Goal: Information Seeking & Learning: Learn about a topic

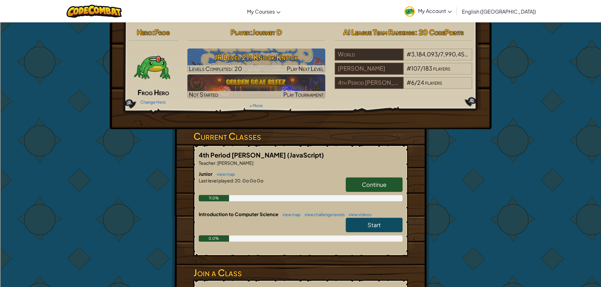
click at [382, 185] on span "Continue" at bounding box center [374, 184] width 25 height 7
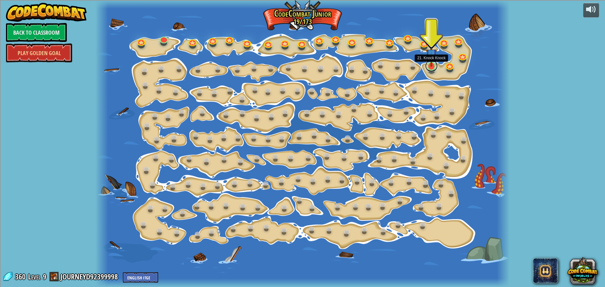
click at [432, 69] on link at bounding box center [431, 66] width 13 height 13
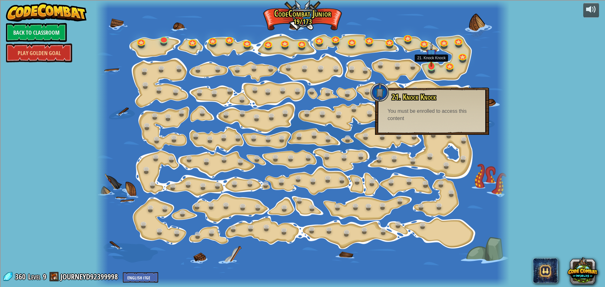
click at [430, 64] on img at bounding box center [431, 54] width 11 height 25
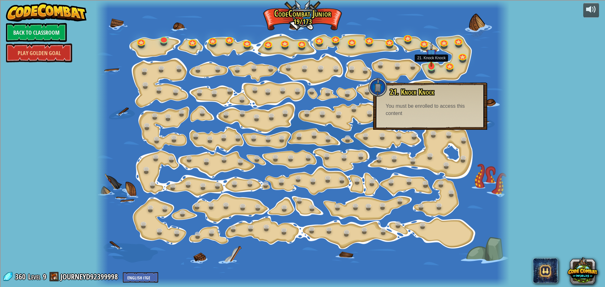
click at [430, 64] on img at bounding box center [431, 54] width 11 height 25
click at [450, 65] on link at bounding box center [450, 64] width 13 height 13
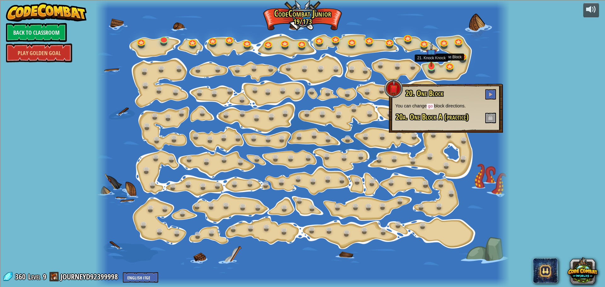
click at [429, 61] on img at bounding box center [431, 54] width 11 height 25
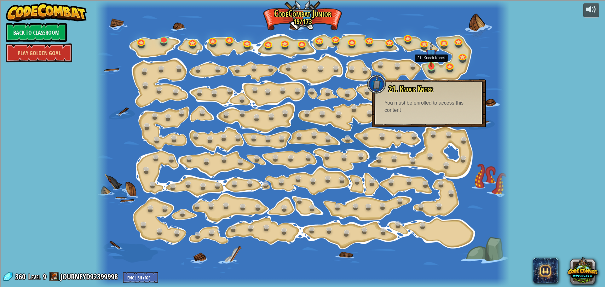
click at [431, 57] on img at bounding box center [431, 54] width 11 height 25
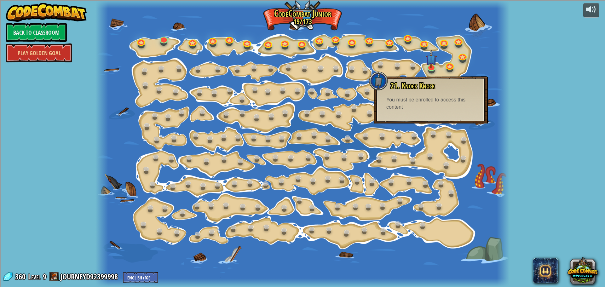
click at [534, 70] on div "powered by Back to Classroom Play Golden Goal 15. Step Change Change step argum…" at bounding box center [302, 143] width 605 height 287
click at [444, 97] on div "You must be enrolled to access this content" at bounding box center [431, 103] width 89 height 15
click at [335, 118] on div "15. Step Change Change step arguments. 15a. Step Change A (practice) 11. Go Sma…" at bounding box center [303, 143] width 414 height 287
click at [316, 103] on div at bounding box center [303, 143] width 414 height 287
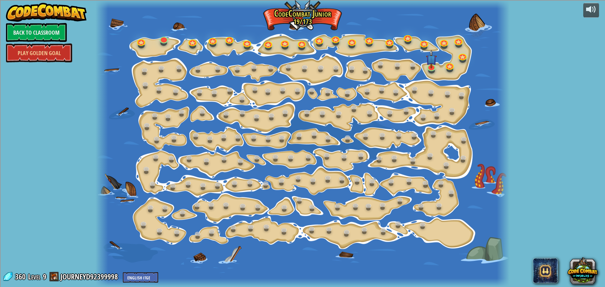
click at [442, 226] on div at bounding box center [303, 143] width 414 height 287
click at [57, 29] on link "Back to Classroom" at bounding box center [36, 32] width 61 height 19
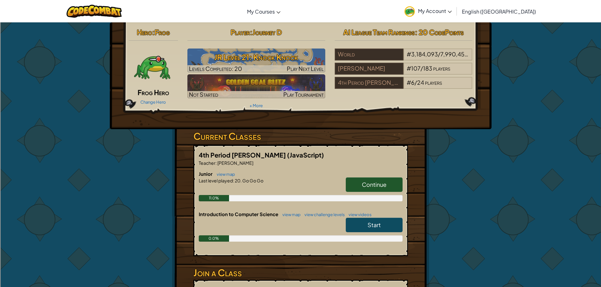
click at [375, 222] on span "Start" at bounding box center [373, 224] width 13 height 7
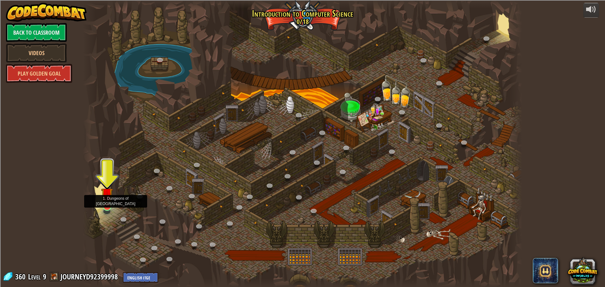
click at [108, 201] on img at bounding box center [107, 193] width 12 height 27
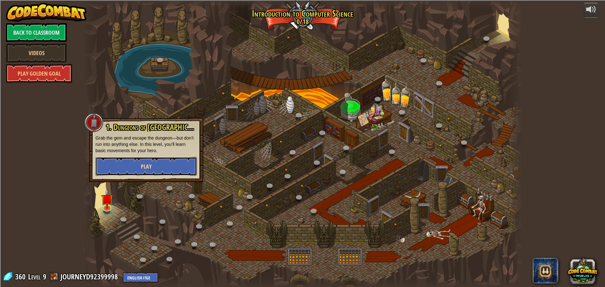
click at [129, 161] on button "Play" at bounding box center [147, 166] width 102 height 19
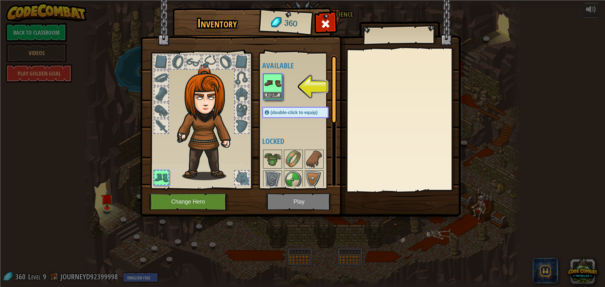
click at [265, 86] on img at bounding box center [273, 83] width 18 height 18
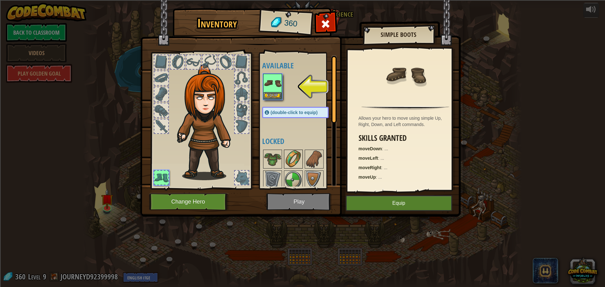
click at [290, 157] on img at bounding box center [294, 159] width 18 height 18
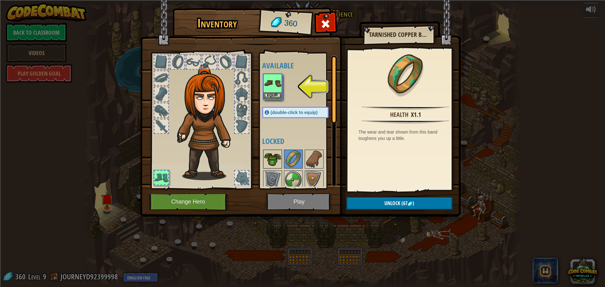
click at [276, 160] on img at bounding box center [273, 159] width 18 height 18
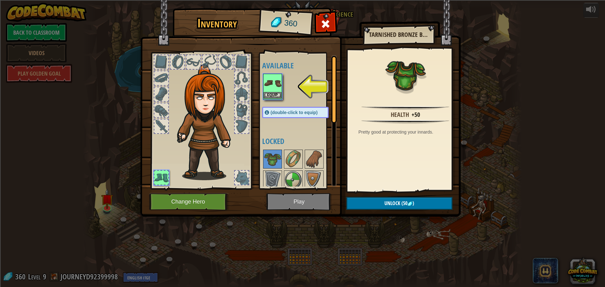
click at [277, 88] on img at bounding box center [273, 83] width 18 height 18
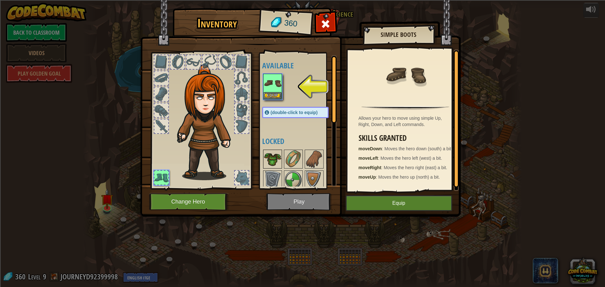
click at [273, 153] on img at bounding box center [273, 159] width 18 height 18
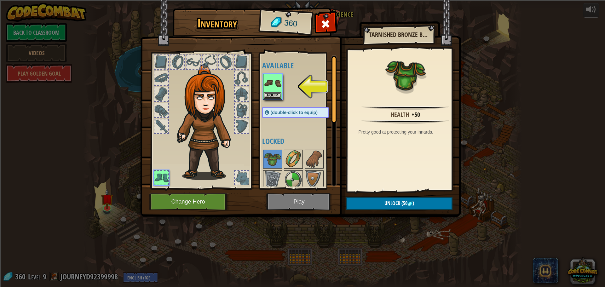
click at [285, 157] on img at bounding box center [294, 159] width 18 height 18
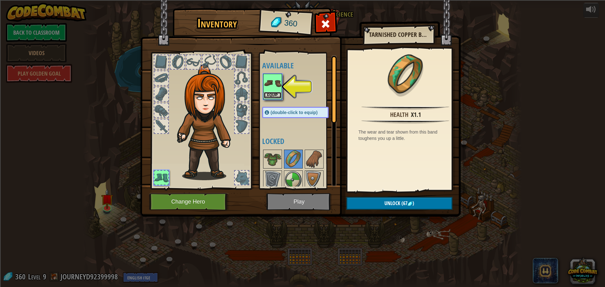
click at [277, 94] on button "Equip" at bounding box center [273, 95] width 18 height 7
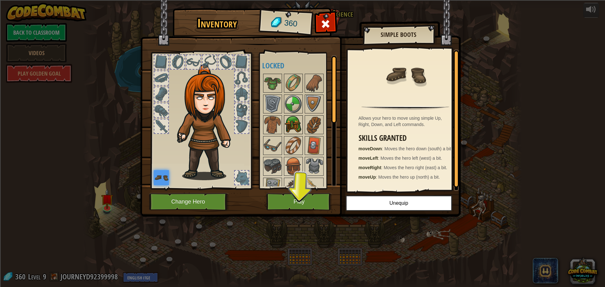
click at [290, 127] on img at bounding box center [294, 125] width 18 height 18
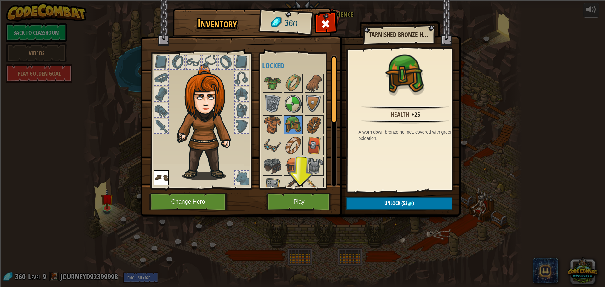
click at [161, 61] on div at bounding box center [161, 62] width 14 height 14
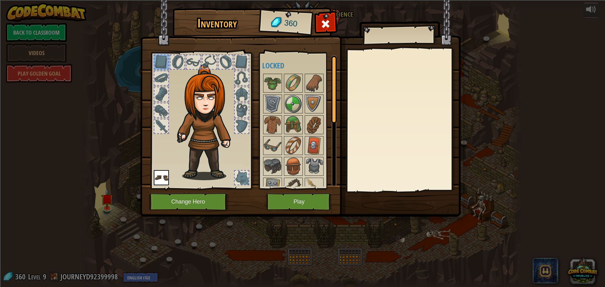
click at [211, 103] on img at bounding box center [208, 122] width 68 height 116
click at [242, 178] on div at bounding box center [242, 178] width 14 height 14
click at [283, 192] on img at bounding box center [300, 102] width 321 height 229
click at [288, 201] on button "Play" at bounding box center [299, 201] width 66 height 17
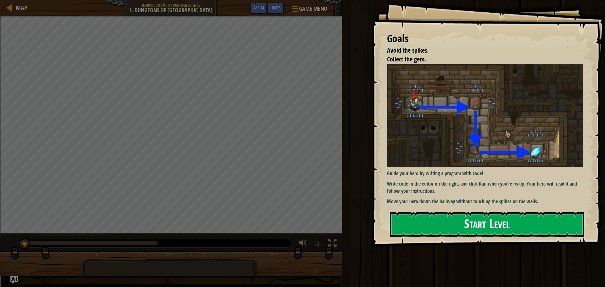
click at [467, 219] on button "Start Level" at bounding box center [487, 224] width 195 height 25
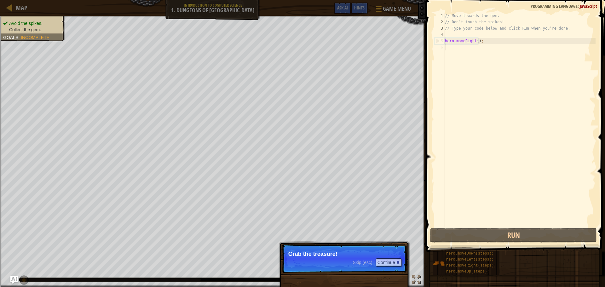
click at [345, 256] on p "Skip (esc) Continue Grab the treasure!" at bounding box center [344, 258] width 125 height 29
click at [385, 263] on button "Continue" at bounding box center [389, 263] width 26 height 8
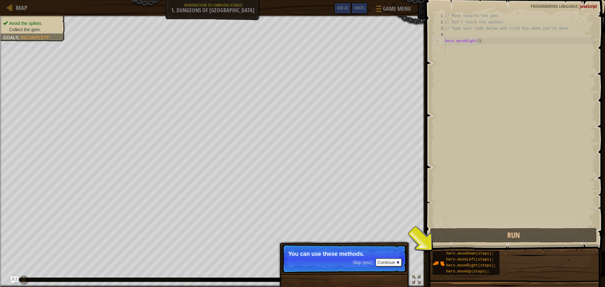
click at [371, 261] on span "Skip (esc)" at bounding box center [363, 262] width 20 height 5
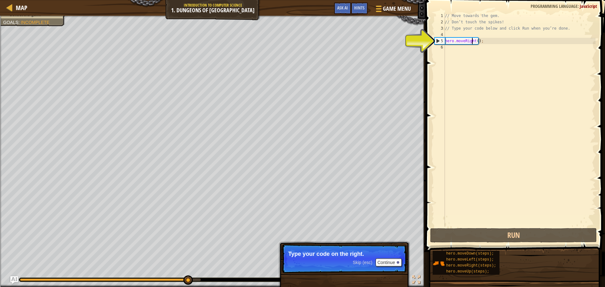
click at [473, 40] on div "// Move towards the gem. // Don’t touch the spikes! // Type your code below and…" at bounding box center [520, 126] width 152 height 227
type textarea "hero.moveRight();"
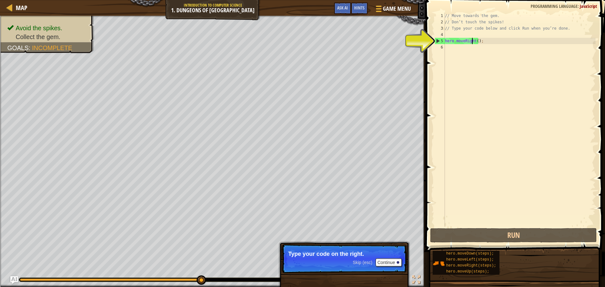
click at [465, 53] on div "// Move towards the gem. // Don’t touch the spikes! // Type your code below and…" at bounding box center [520, 126] width 152 height 227
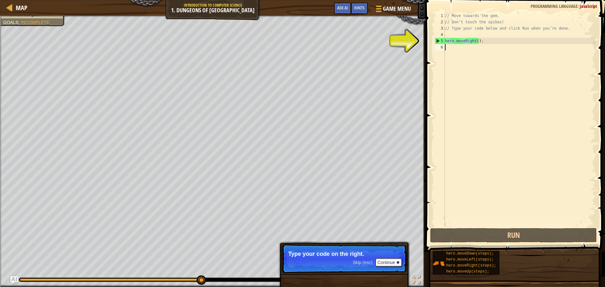
click at [449, 49] on div "// Move towards the gem. // Don’t touch the spikes! // Type your code below and…" at bounding box center [520, 126] width 152 height 227
type textarea "h"
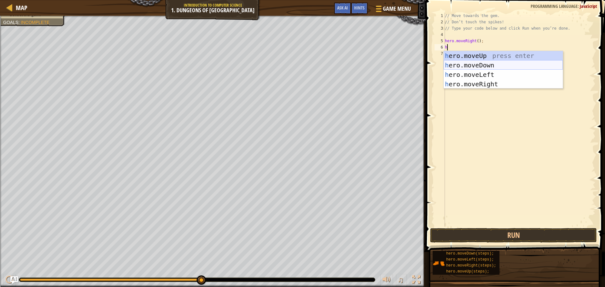
click at [479, 66] on div "h ero.moveUp press enter h ero.moveDown press enter h ero.moveLeft press enter …" at bounding box center [503, 79] width 119 height 57
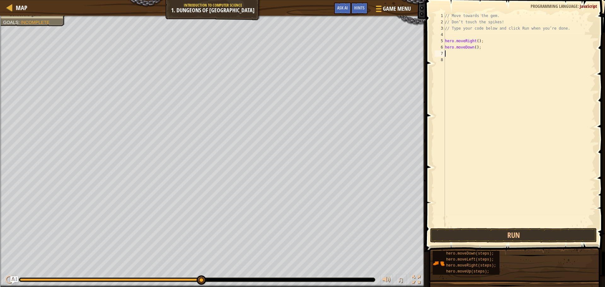
click at [473, 49] on div "// Move towards the gem. // Don’t touch the spikes! // Type your code below and…" at bounding box center [520, 126] width 152 height 227
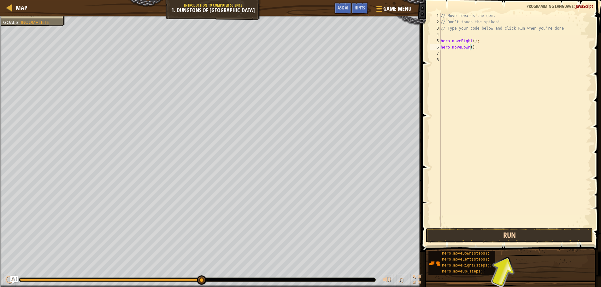
type textarea "hero.moveDown();"
click at [463, 236] on button "Run" at bounding box center [509, 235] width 167 height 15
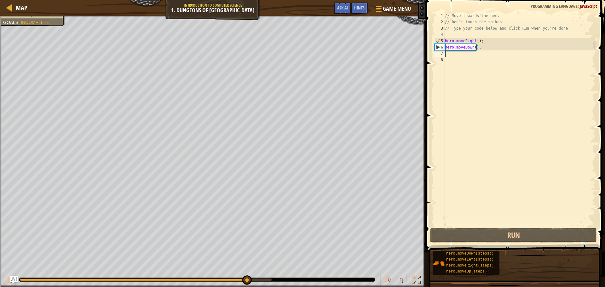
click at [451, 56] on div "// Move towards the gem. // Don’t touch the spikes! // Type your code below and…" at bounding box center [520, 126] width 152 height 227
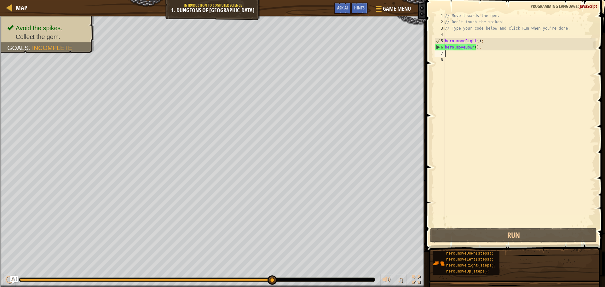
type textarea "h"
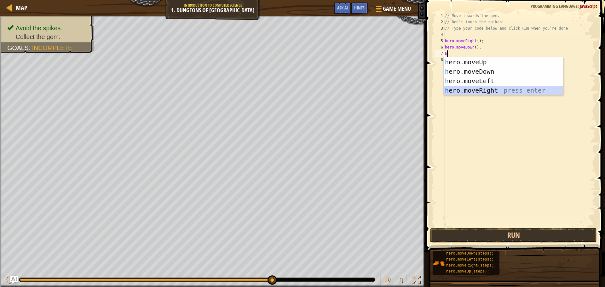
click at [490, 90] on div "h ero.moveUp press enter h ero.moveDown press enter h ero.moveLeft press enter …" at bounding box center [503, 85] width 119 height 57
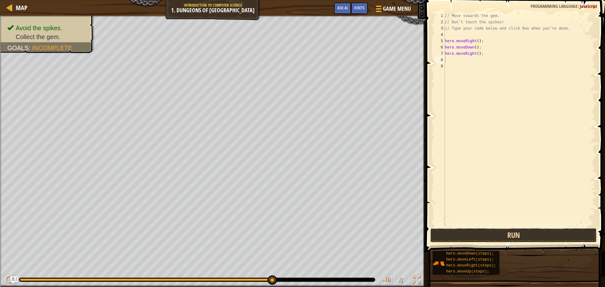
click at [515, 234] on button "Run" at bounding box center [513, 235] width 167 height 15
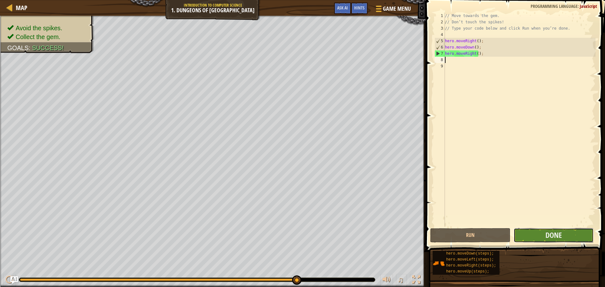
click at [575, 238] on button "Done" at bounding box center [554, 235] width 80 height 15
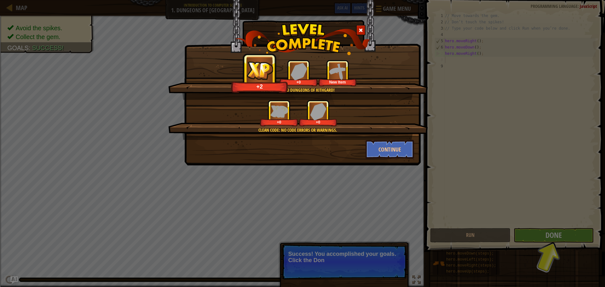
click at [400, 159] on div "You completed Dungeons of Kithgard! +2 +0 New Item Clean code: no code errors o…" at bounding box center [302, 83] width 236 height 166
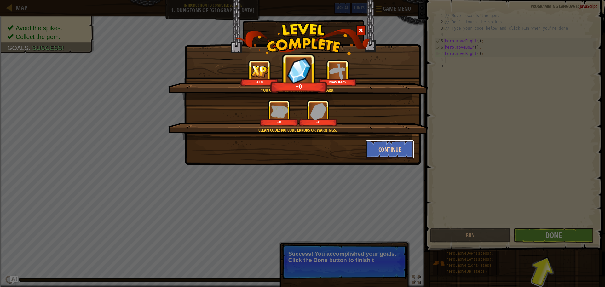
click at [399, 157] on button "Continue" at bounding box center [390, 149] width 49 height 19
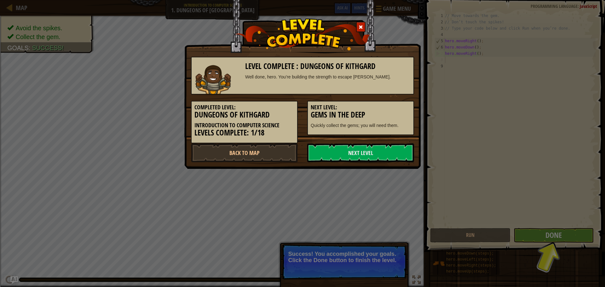
click at [408, 156] on link "Next Level" at bounding box center [360, 152] width 107 height 19
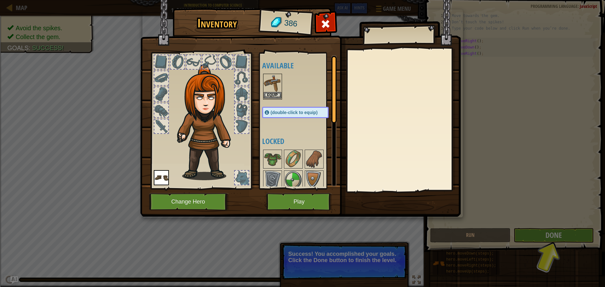
click at [272, 87] on img at bounding box center [273, 83] width 18 height 18
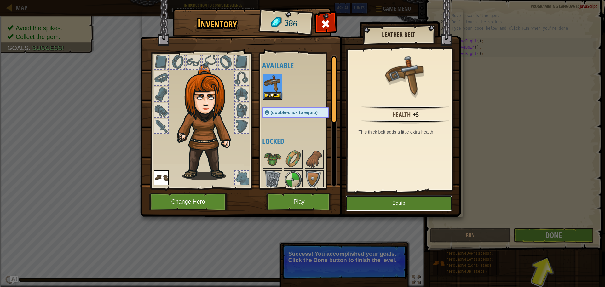
click at [379, 205] on button "Equip" at bounding box center [399, 203] width 107 height 16
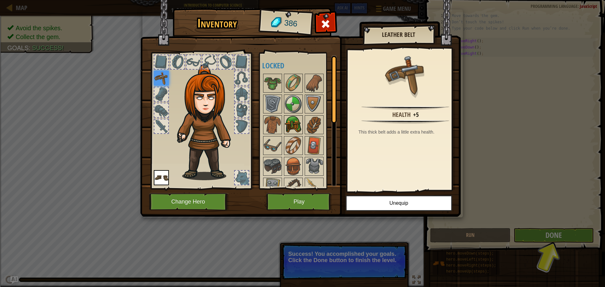
click at [287, 120] on img at bounding box center [294, 125] width 18 height 18
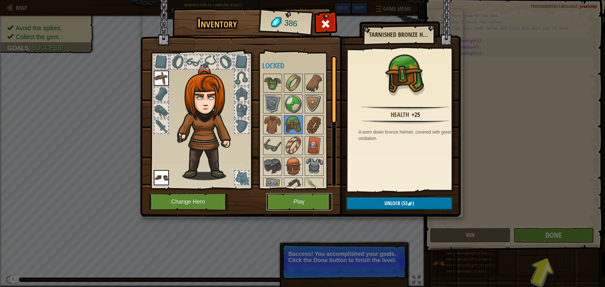
click at [294, 202] on button "Play" at bounding box center [299, 201] width 66 height 17
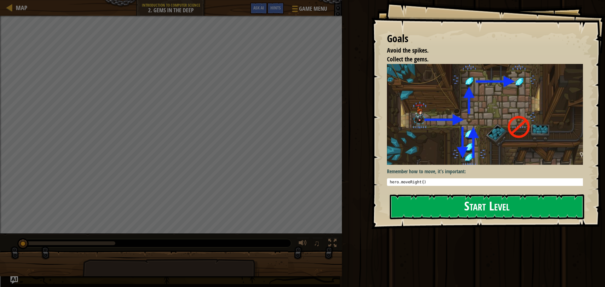
click at [454, 189] on div "Goals Avoid the spikes. Collect the gems. Remember how to move, it's important:…" at bounding box center [488, 114] width 234 height 229
click at [455, 203] on button "Start Level" at bounding box center [487, 207] width 195 height 25
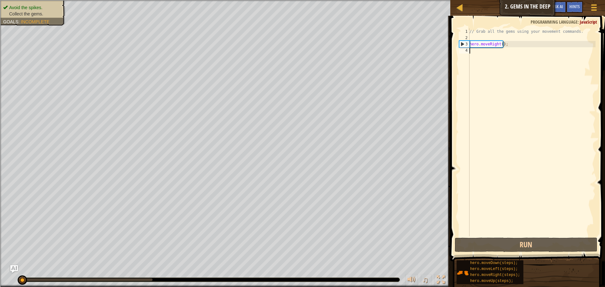
type textarea "a"
type textarea "h"
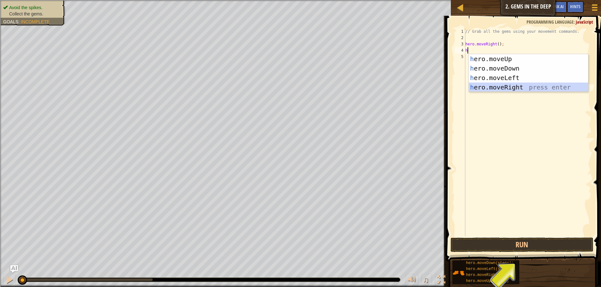
click at [496, 88] on div "h ero.moveUp press enter h ero.moveDown press enter h ero.moveLeft press enter …" at bounding box center [527, 82] width 119 height 57
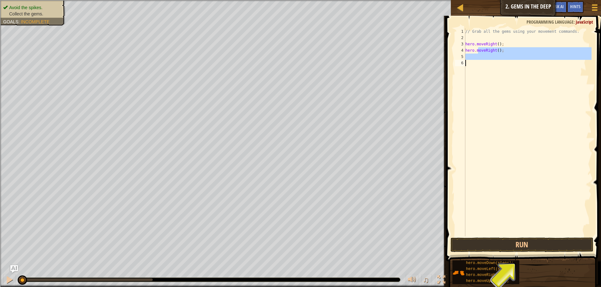
drag, startPoint x: 478, startPoint y: 52, endPoint x: 482, endPoint y: 79, distance: 26.8
click at [482, 79] on div "// Grab all the gems using your movement commands. hero . moveRight ( ) ; hero …" at bounding box center [527, 138] width 127 height 221
click at [477, 49] on div "// Grab all the gems using your movement commands. hero . moveRight ( ) ; hero …" at bounding box center [527, 132] width 127 height 208
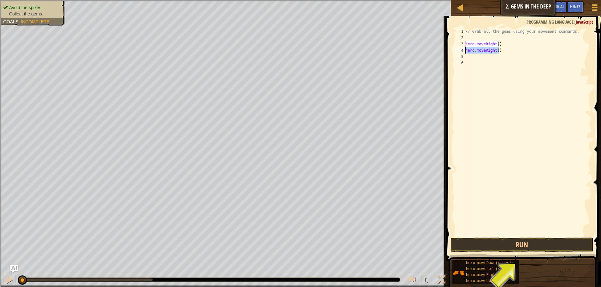
drag, startPoint x: 498, startPoint y: 51, endPoint x: 466, endPoint y: 51, distance: 31.8
click at [466, 51] on div "// Grab all the gems using your movement commands. hero . moveRight ( ) ; hero …" at bounding box center [527, 138] width 127 height 221
type textarea ";"
drag, startPoint x: 472, startPoint y: 50, endPoint x: 463, endPoint y: 51, distance: 9.2
click at [463, 51] on div "; 1 2 3 4 5 6 // Grab all the gems using your movement commands. hero . moveRig…" at bounding box center [522, 132] width 138 height 208
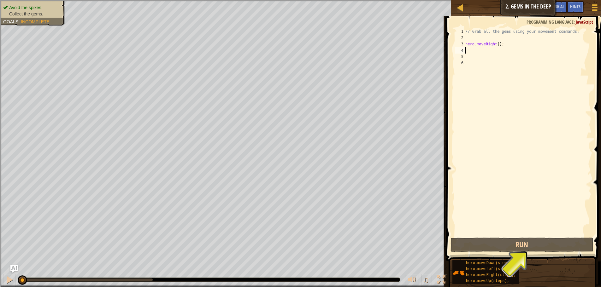
click at [472, 51] on div "// Grab all the gems using your movement commands. hero . moveRight ( ) ;" at bounding box center [527, 138] width 127 height 221
type textarea "h"
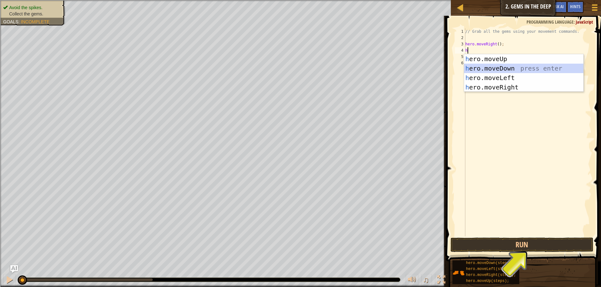
click at [486, 69] on div "h ero.moveUp press enter h ero.moveDown press enter h ero.moveLeft press enter …" at bounding box center [523, 82] width 119 height 57
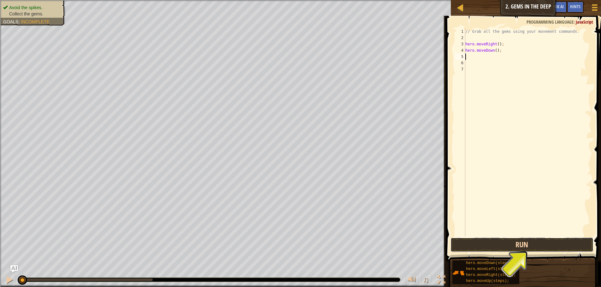
click at [519, 243] on button "Run" at bounding box center [521, 245] width 143 height 15
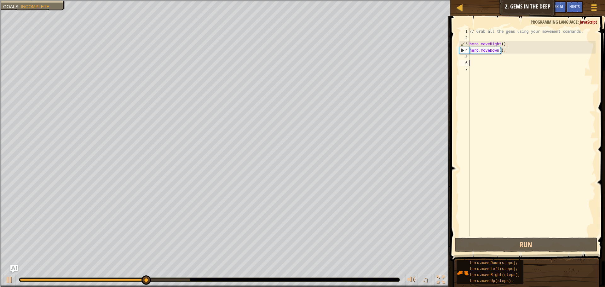
click at [479, 61] on div "// Grab all the gems using your movement commands. hero . moveRight ( ) ; hero …" at bounding box center [531, 138] width 127 height 221
click at [473, 57] on div "// Grab all the gems using your movement commands. hero . moveRight ( ) ; hero …" at bounding box center [531, 138] width 127 height 221
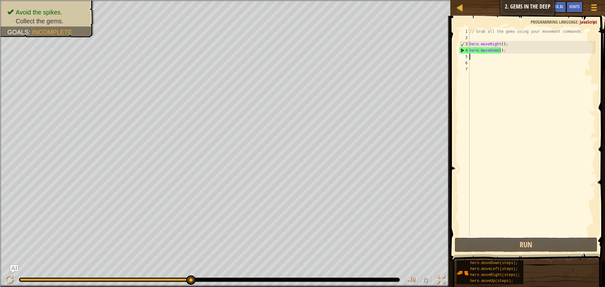
type textarea "h"
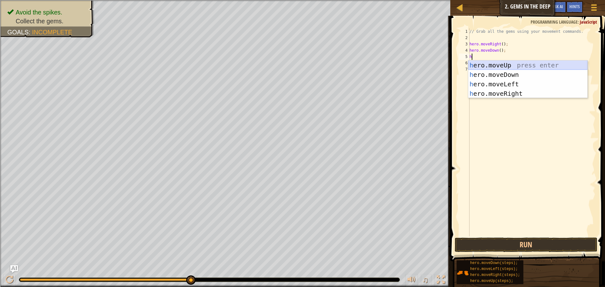
click at [495, 66] on div "h ero.moveUp press enter h ero.moveDown press enter h ero.moveLeft press enter …" at bounding box center [527, 89] width 119 height 57
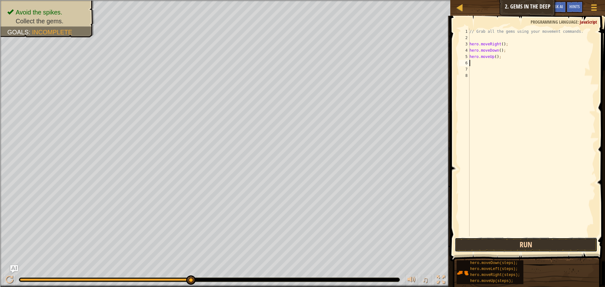
click at [523, 244] on button "Run" at bounding box center [526, 245] width 143 height 15
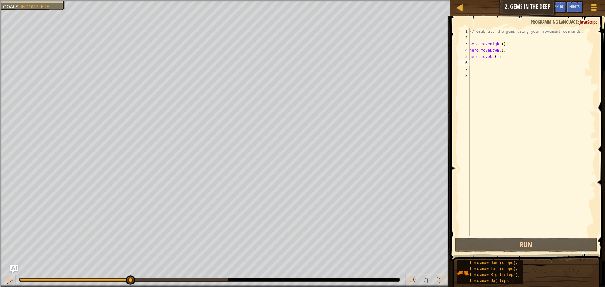
type textarea "h"
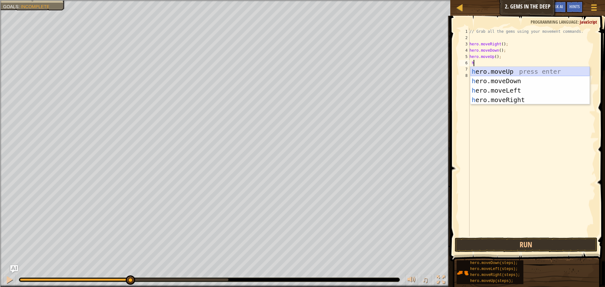
click at [495, 73] on div "h ero.moveUp press enter h ero.moveDown press enter h ero.moveLeft press enter …" at bounding box center [530, 95] width 119 height 57
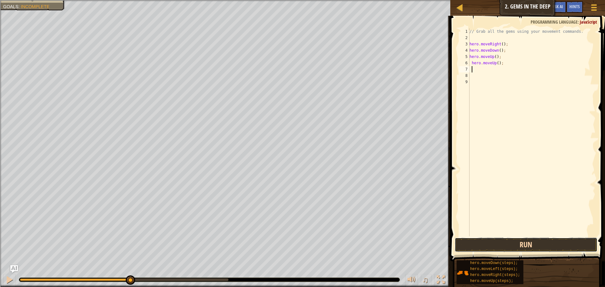
click at [525, 242] on button "Run" at bounding box center [526, 245] width 143 height 15
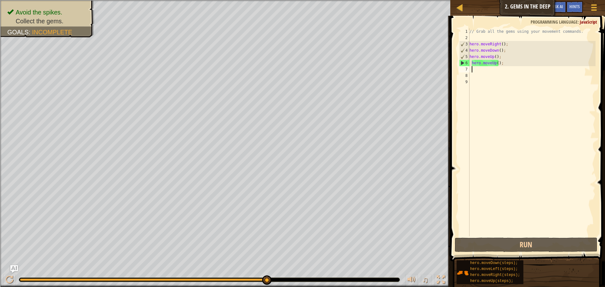
click at [478, 73] on div "// Grab all the gems using your movement commands. hero . moveRight ( ) ; hero …" at bounding box center [531, 138] width 127 height 221
type textarea "h"
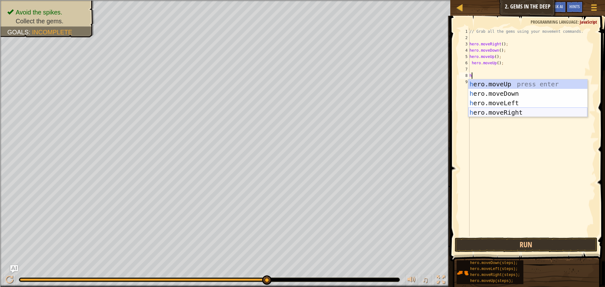
click at [503, 113] on div "h ero.moveUp press enter h ero.moveDown press enter h ero.moveLeft press enter …" at bounding box center [527, 107] width 119 height 57
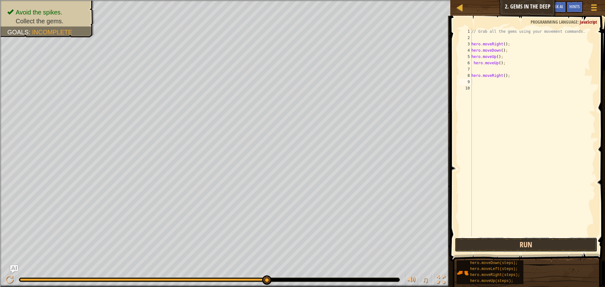
click at [535, 244] on button "Run" at bounding box center [526, 245] width 143 height 15
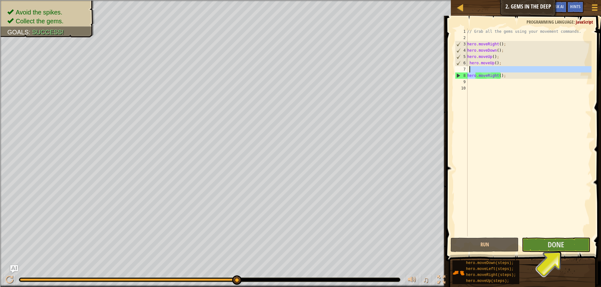
drag, startPoint x: 475, startPoint y: 78, endPoint x: 475, endPoint y: 71, distance: 7.3
click at [475, 71] on div "// Grab all the gems using your movement commands. hero . moveRight ( ) ; hero …" at bounding box center [528, 138] width 125 height 221
type textarea "hero.moveRight();"
click at [483, 99] on div "// Grab all the gems using your movement commands. hero . moveRight ( ) ; hero …" at bounding box center [528, 138] width 125 height 221
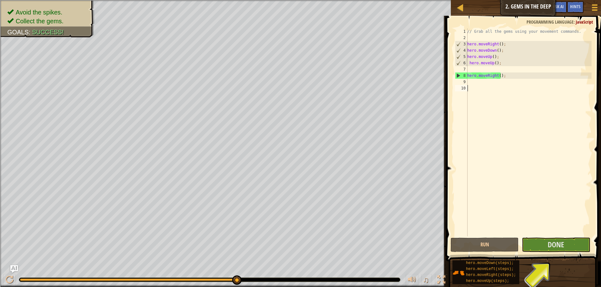
click at [474, 82] on div "// Grab all the gems using your movement commands. hero . moveRight ( ) ; hero …" at bounding box center [528, 138] width 125 height 221
type textarea "h"
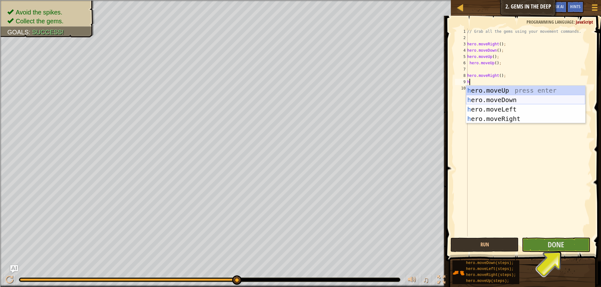
click at [478, 96] on div "h ero.moveUp press enter h ero.moveDown press enter h ero.moveLeft press enter …" at bounding box center [525, 114] width 119 height 57
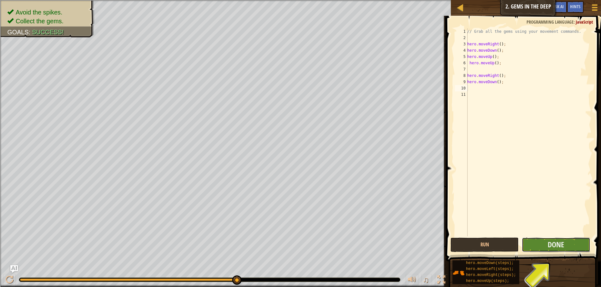
click at [571, 245] on button "Done" at bounding box center [555, 245] width 68 height 15
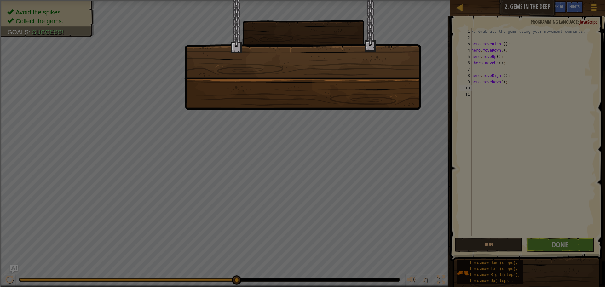
click at [328, 89] on div at bounding box center [302, 55] width 236 height 110
click at [348, 86] on div at bounding box center [302, 55] width 236 height 110
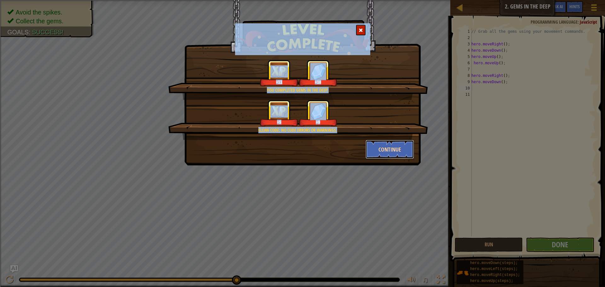
click at [376, 144] on button "Continue" at bounding box center [390, 149] width 49 height 19
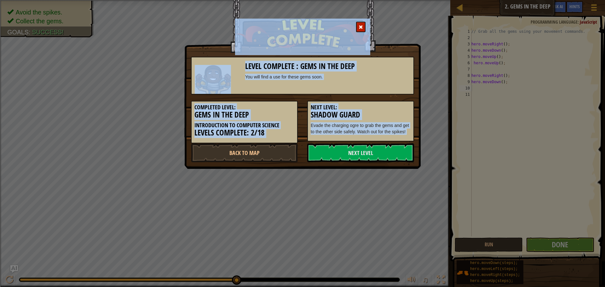
click at [362, 27] on span at bounding box center [361, 27] width 4 height 4
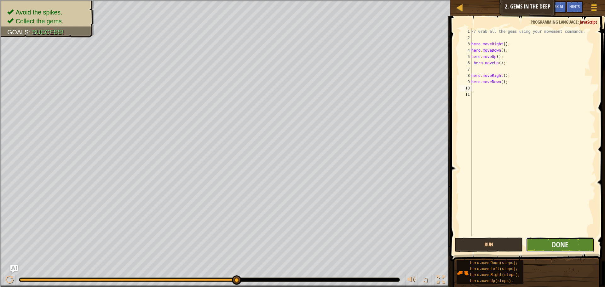
click at [549, 250] on button "Done" at bounding box center [560, 245] width 68 height 15
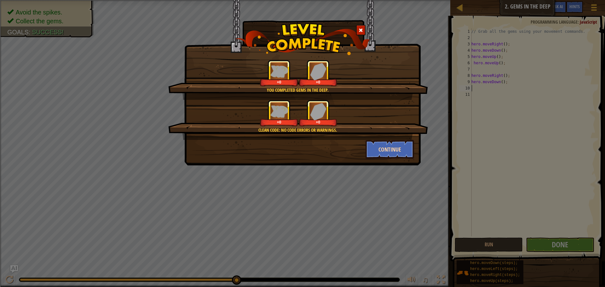
drag, startPoint x: 377, startPoint y: 138, endPoint x: 375, endPoint y: 144, distance: 6.3
click at [377, 139] on div "Clean code: no code errors or warnings. +0 +0" at bounding box center [298, 120] width 260 height 40
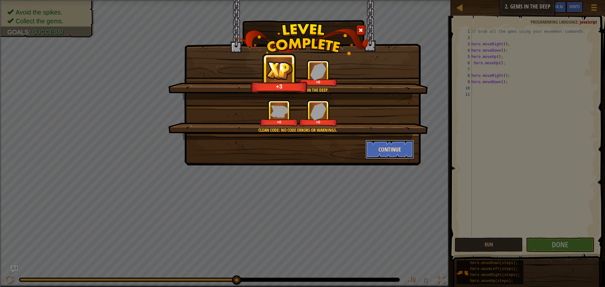
click at [376, 145] on button "Continue" at bounding box center [390, 149] width 49 height 19
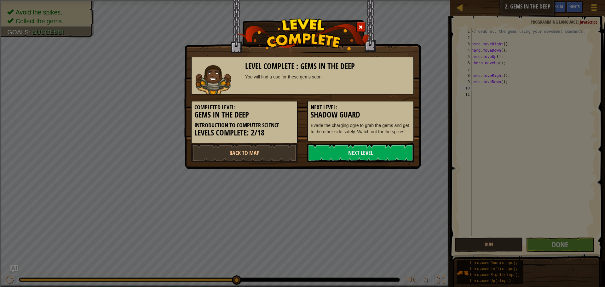
click at [376, 145] on link "Next Level" at bounding box center [360, 152] width 107 height 19
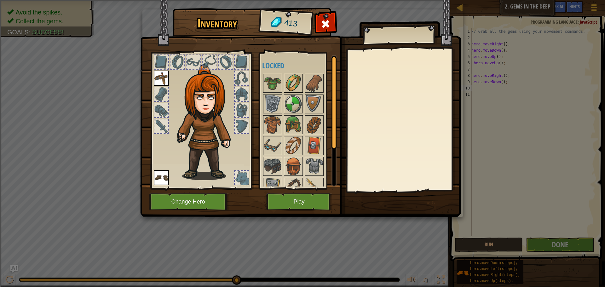
scroll to position [53, 0]
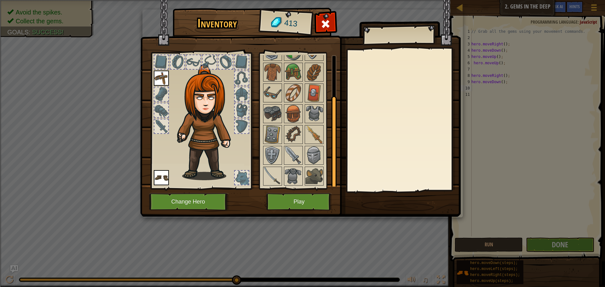
click at [160, 95] on div at bounding box center [161, 94] width 14 height 14
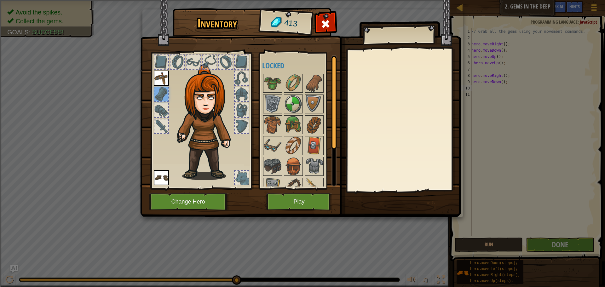
click at [161, 173] on img at bounding box center [161, 177] width 15 height 15
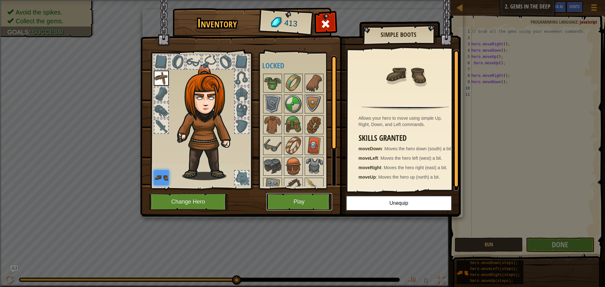
click at [307, 200] on button "Play" at bounding box center [299, 201] width 66 height 17
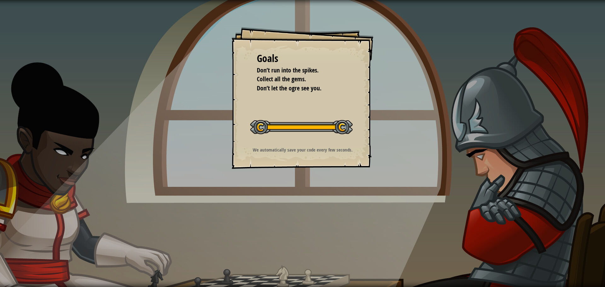
click at [287, 134] on div "Start Level" at bounding box center [301, 126] width 102 height 25
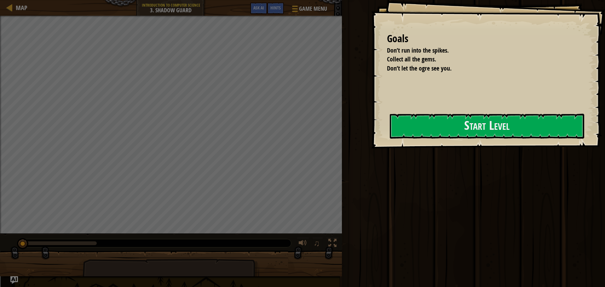
click at [248, 110] on div "Goals Don’t run into the spikes. Collect all the gems. Don’t let the ogre see y…" at bounding box center [302, 143] width 605 height 287
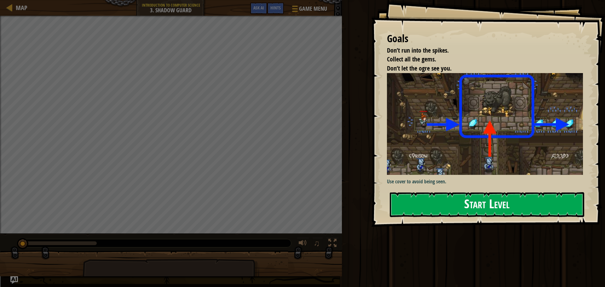
click at [438, 192] on button "Start Level" at bounding box center [487, 204] width 195 height 25
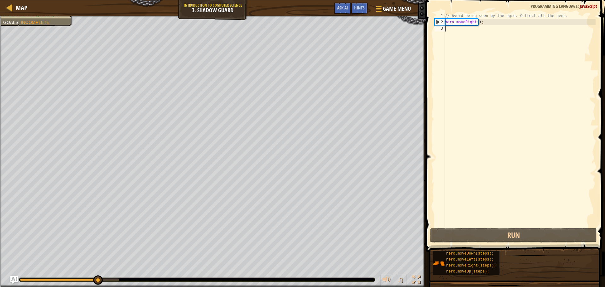
click at [464, 29] on div "// Avoid being seen by the ogre. Collect all the gems. hero . moveRight ( ) ;" at bounding box center [520, 126] width 152 height 227
type textarea "h"
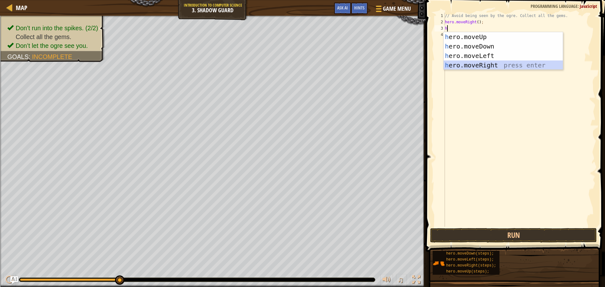
click at [456, 65] on div "h ero.moveUp press enter h ero.moveDown press enter h ero.moveLeft press enter …" at bounding box center [503, 60] width 119 height 57
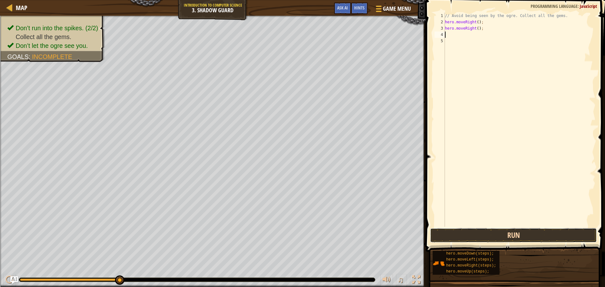
click at [523, 230] on button "Run" at bounding box center [513, 235] width 167 height 15
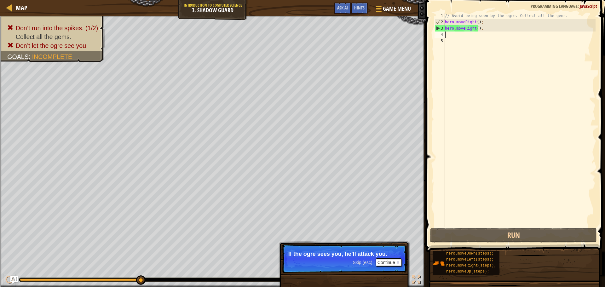
click at [453, 36] on div "// Avoid being seen by the ogre. Collect all the gems. hero . moveRight ( ) ; h…" at bounding box center [520, 126] width 152 height 227
click at [486, 81] on div "// Avoid being seen by the ogre. Collect all the gems. hero . moveRight ( ) ; h…" at bounding box center [520, 126] width 152 height 227
click at [456, 37] on div "// Avoid being seen by the ogre. Collect all the gems. hero . moveRight ( ) ; h…" at bounding box center [520, 126] width 152 height 227
click at [384, 263] on button "Continue" at bounding box center [389, 263] width 26 height 8
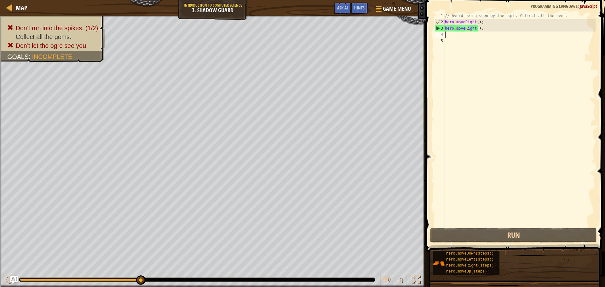
click at [477, 28] on div "// Avoid being seen by the ogre. Collect all the gems. hero . moveRight ( ) ; h…" at bounding box center [520, 126] width 152 height 227
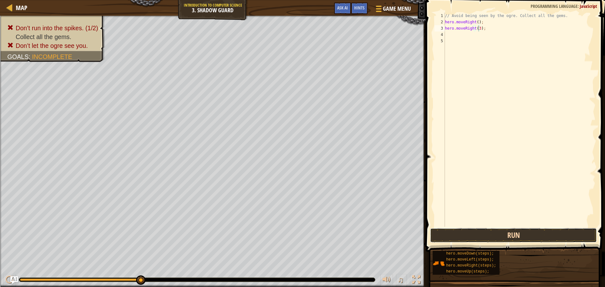
click at [532, 233] on button "Run" at bounding box center [513, 235] width 167 height 15
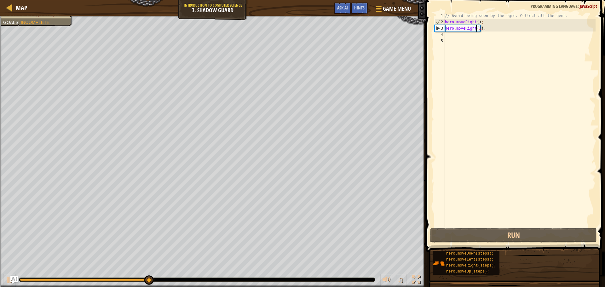
click at [476, 27] on div "// Avoid being seen by the ogre. Collect all the gems. hero . moveRight ( ) ; h…" at bounding box center [520, 126] width 152 height 227
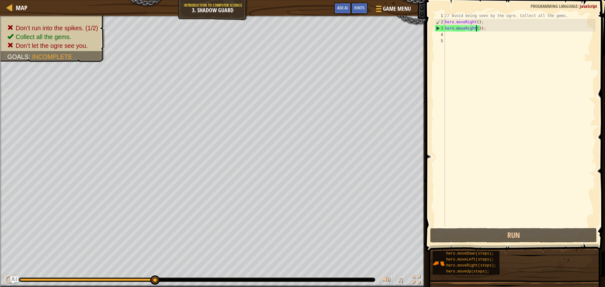
click at [479, 27] on div "// Avoid being seen by the ogre. Collect all the gems. hero . moveRight ( ) ; h…" at bounding box center [520, 126] width 152 height 227
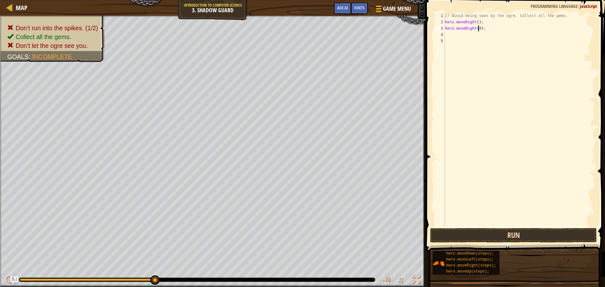
type textarea "hero.moveRight(4);"
click at [541, 235] on button "Run" at bounding box center [513, 235] width 167 height 15
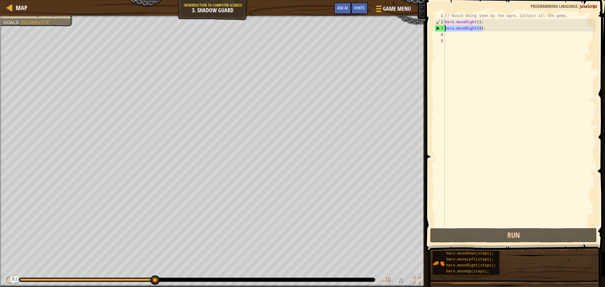
drag, startPoint x: 481, startPoint y: 22, endPoint x: 444, endPoint y: 26, distance: 37.7
click at [444, 26] on div "hero.moveRight(4); 1 2 3 4 5 // Avoid being seen by the ogre. Collect all the g…" at bounding box center [515, 120] width 162 height 214
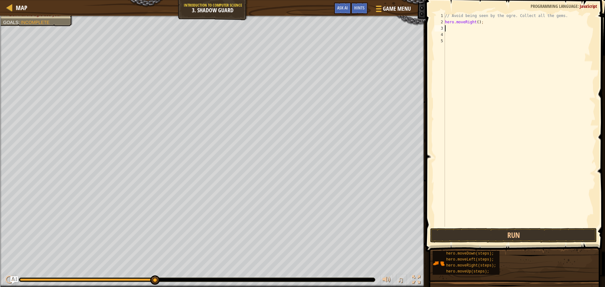
click at [451, 25] on div "// Avoid being seen by the ogre. Collect all the gems. hero . moveRight ( ) ;" at bounding box center [520, 126] width 152 height 227
type textarea "h"
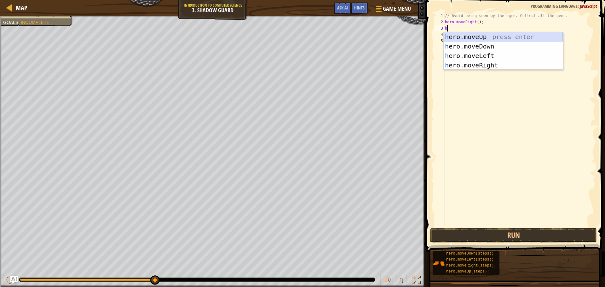
click at [464, 35] on div "h ero.moveUp press enter h ero.moveDown press enter h ero.moveLeft press enter …" at bounding box center [503, 60] width 119 height 57
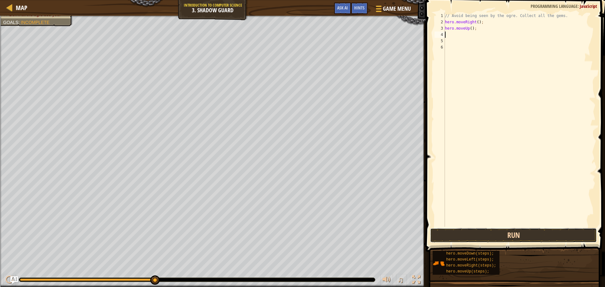
click at [510, 234] on button "Run" at bounding box center [513, 235] width 167 height 15
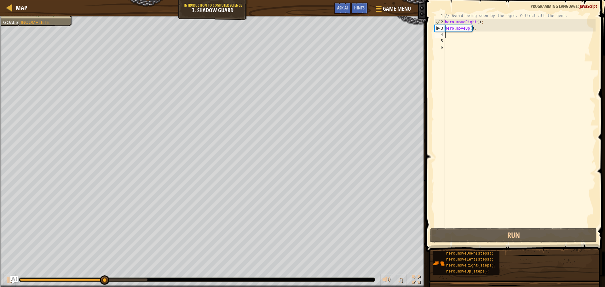
type textarea "h"
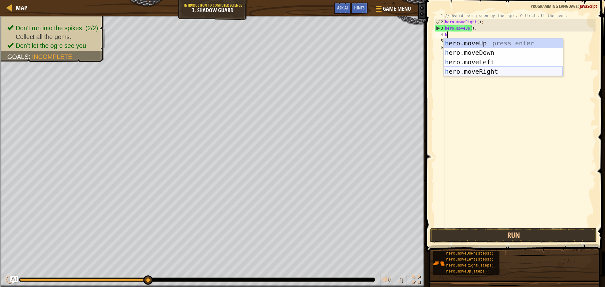
click at [462, 69] on div "h ero.moveUp press enter h ero.moveDown press enter h ero.moveLeft press enter …" at bounding box center [503, 66] width 119 height 57
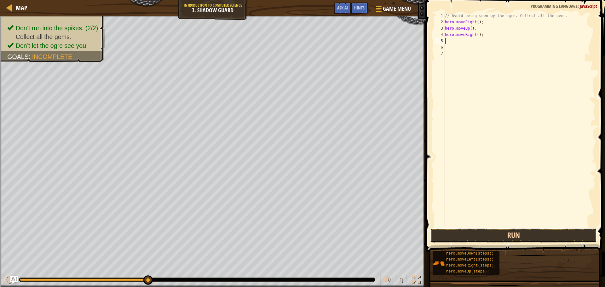
click at [523, 232] on button "Run" at bounding box center [513, 235] width 167 height 15
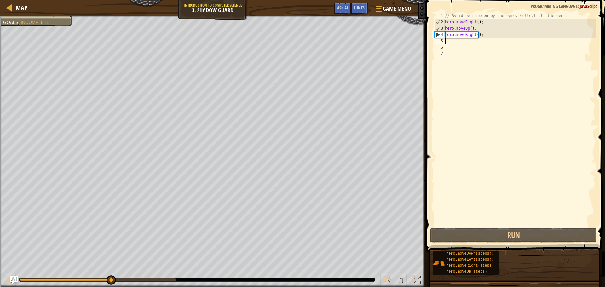
click at [452, 44] on div "// Avoid being seen by the ogre. Collect all the gems. hero . moveRight ( ) ; h…" at bounding box center [520, 126] width 152 height 227
type textarea "h"
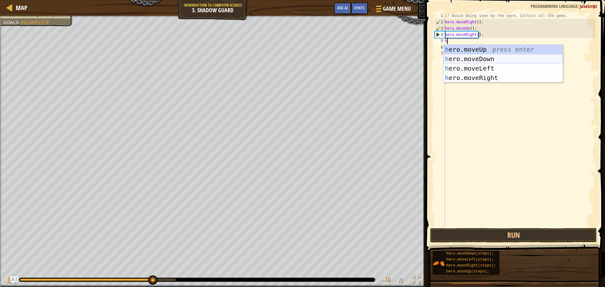
click at [473, 55] on div "h ero.moveUp press enter h ero.moveDown press enter h ero.moveLeft press enter …" at bounding box center [503, 73] width 119 height 57
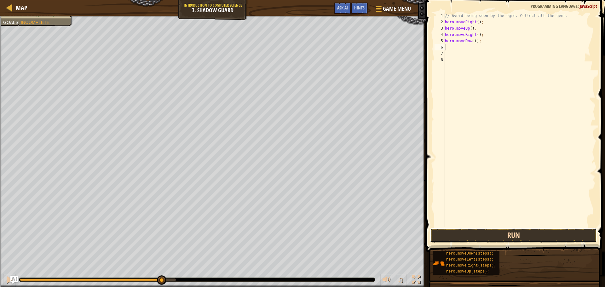
click at [510, 236] on button "Run" at bounding box center [513, 235] width 167 height 15
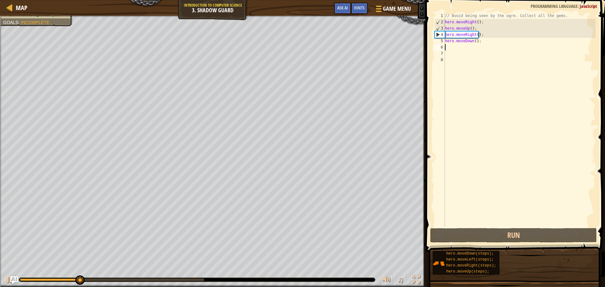
click at [455, 50] on div "// Avoid being seen by the ogre. Collect all the gems. hero . moveRight ( ) ; h…" at bounding box center [520, 126] width 152 height 227
type textarea "h"
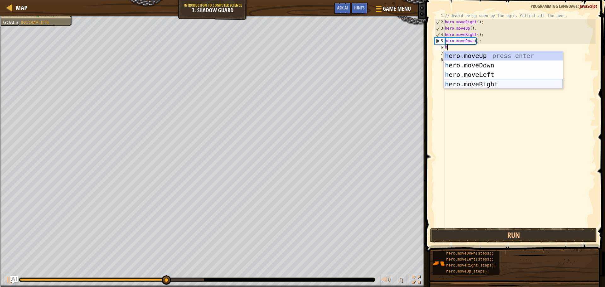
click at [470, 84] on div "h ero.moveUp press enter h ero.moveDown press enter h ero.moveLeft press enter …" at bounding box center [503, 79] width 119 height 57
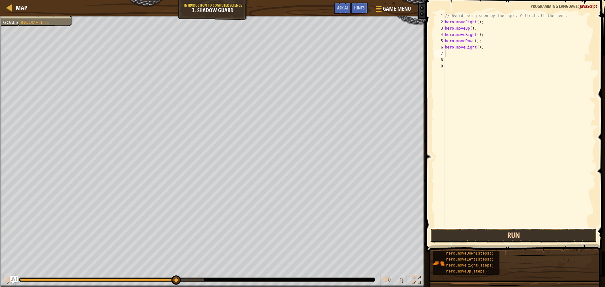
click at [537, 236] on button "Run" at bounding box center [513, 235] width 167 height 15
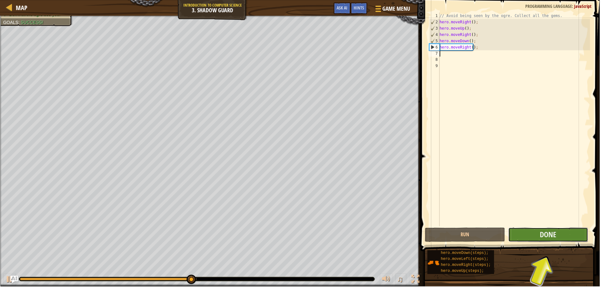
click at [534, 232] on button "Done" at bounding box center [549, 235] width 80 height 15
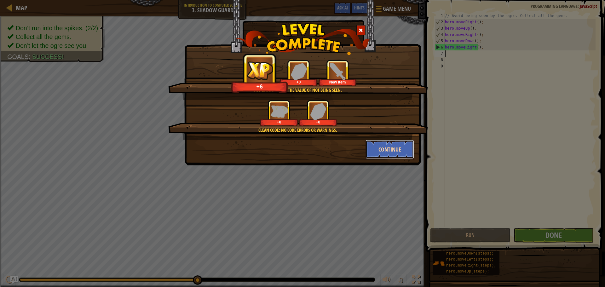
click at [396, 149] on button "Continue" at bounding box center [390, 149] width 49 height 19
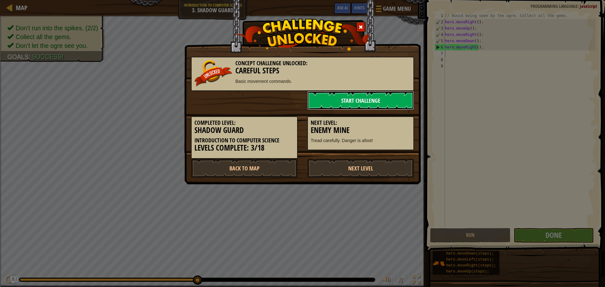
click at [368, 96] on link "Start Challenge" at bounding box center [360, 100] width 107 height 19
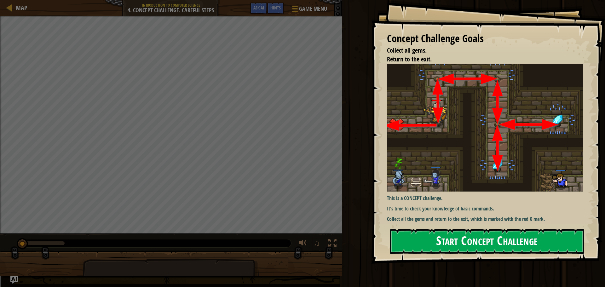
click at [493, 243] on button "Start Concept Challenge" at bounding box center [487, 241] width 195 height 25
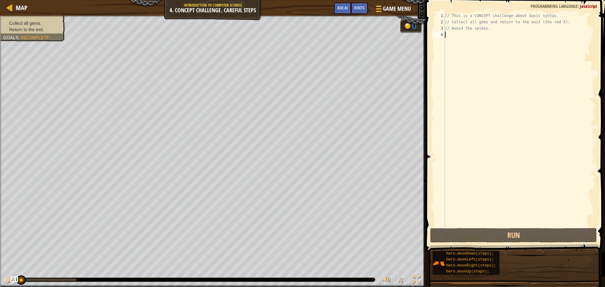
click at [451, 37] on div "// This is a CONCEPT challenge about basic syntax. // Collect all gems and retu…" at bounding box center [520, 126] width 152 height 227
type textarea "h"
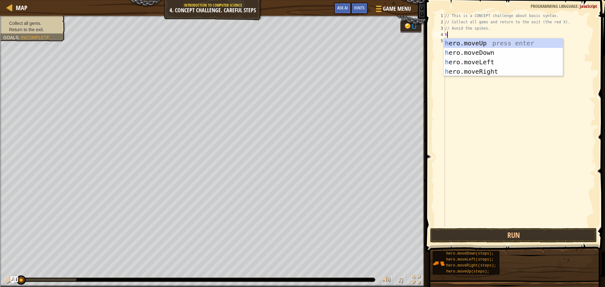
scroll to position [3, 0]
click at [467, 42] on div "h ero.moveUp press enter h ero.moveDown press enter h ero.moveLeft press enter …" at bounding box center [503, 66] width 119 height 57
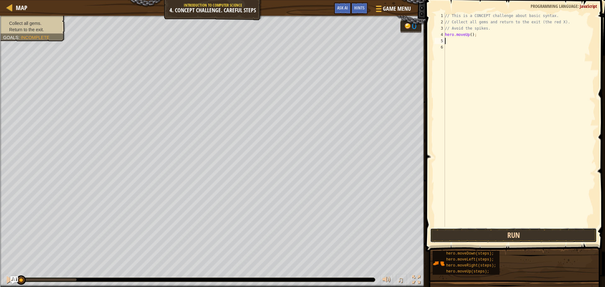
click at [525, 231] on button "Run" at bounding box center [513, 235] width 167 height 15
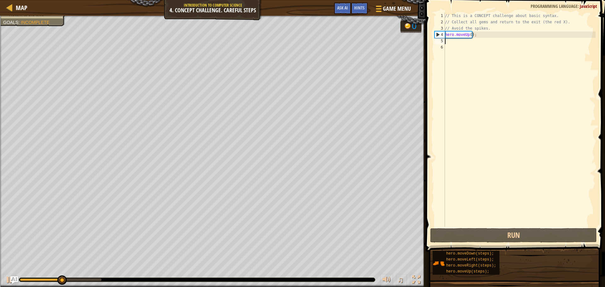
type textarea "h"
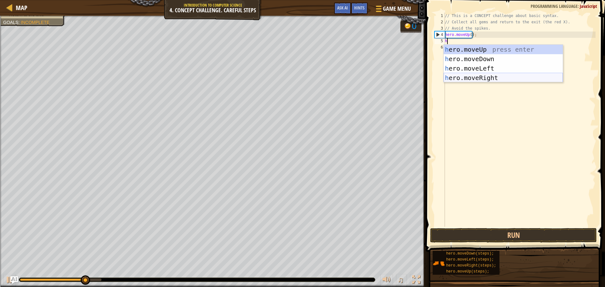
click at [465, 73] on div "h ero.moveUp press enter h ero.moveDown press enter h ero.moveLeft press enter …" at bounding box center [503, 73] width 119 height 57
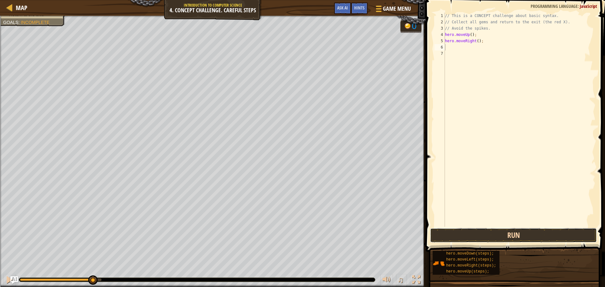
click at [496, 235] on button "Run" at bounding box center [513, 235] width 167 height 15
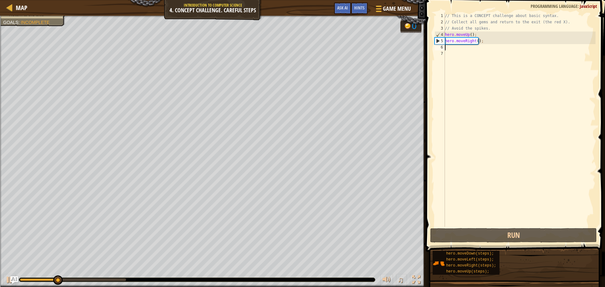
type textarea "h"
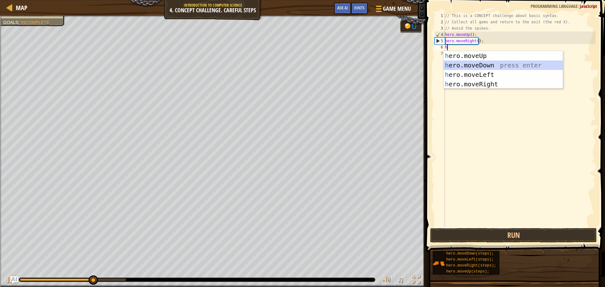
click at [456, 64] on div "h ero.moveUp press enter h ero.moveDown press enter h ero.moveLeft press enter …" at bounding box center [503, 79] width 119 height 57
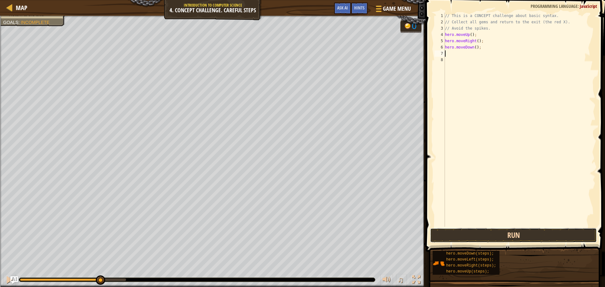
click at [484, 231] on button "Run" at bounding box center [513, 235] width 167 height 15
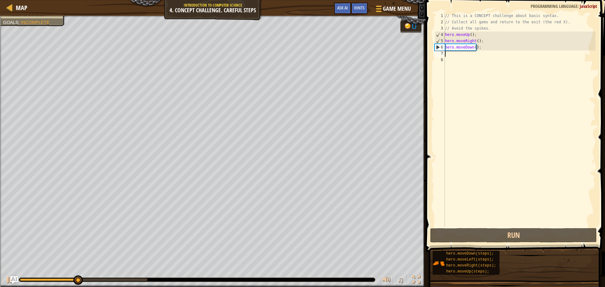
click at [453, 58] on div "// This is a CONCEPT challenge about basic syntax. // Collect all gems and retu…" at bounding box center [520, 126] width 152 height 227
click at [453, 55] on div "// This is a CONCEPT challenge about basic syntax. // Collect all gems and retu…" at bounding box center [520, 126] width 152 height 227
type textarea "h"
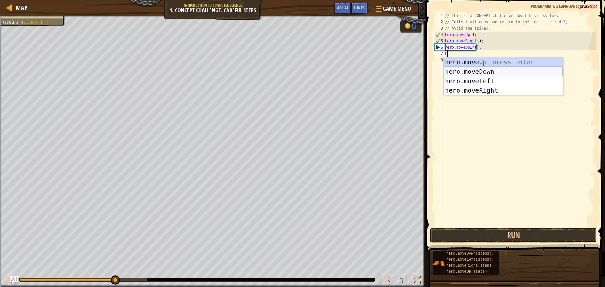
click at [483, 71] on div "h ero.moveUp press enter h ero.moveDown press enter h ero.moveLeft press enter …" at bounding box center [503, 85] width 119 height 57
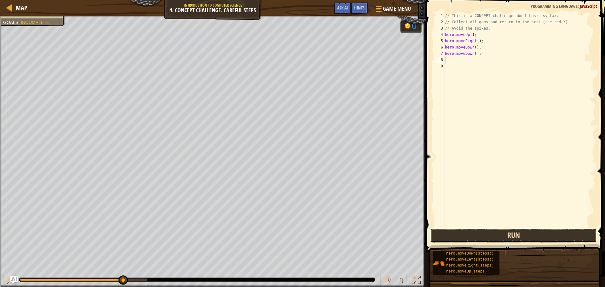
click at [515, 232] on button "Run" at bounding box center [513, 235] width 167 height 15
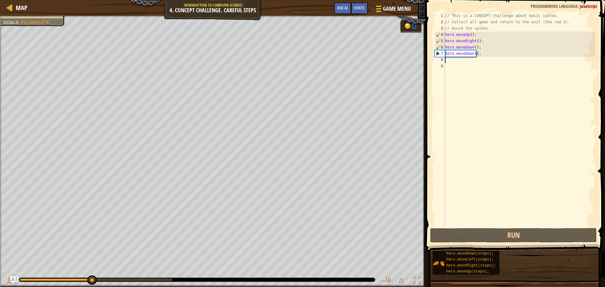
type textarea "h"
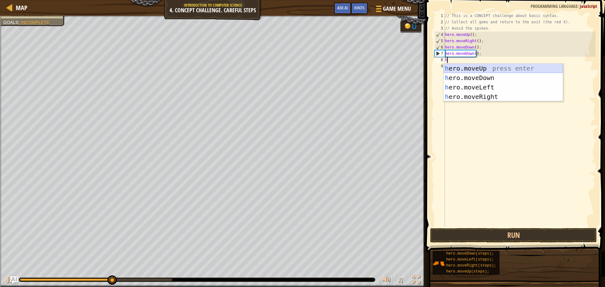
click at [460, 69] on div "h ero.moveUp press enter h ero.moveDown press enter h ero.moveLeft press enter …" at bounding box center [503, 92] width 119 height 57
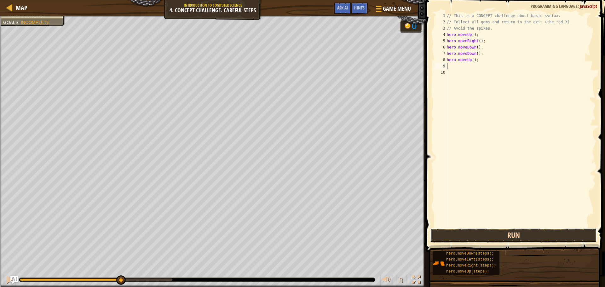
click at [502, 233] on button "Run" at bounding box center [513, 235] width 167 height 15
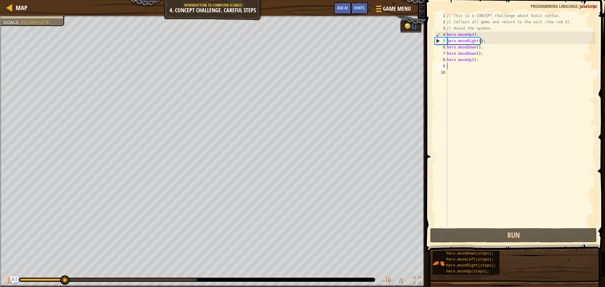
click at [455, 64] on div "// This is a CONCEPT challenge about basic syntax. // Collect all gems and retu…" at bounding box center [521, 126] width 150 height 227
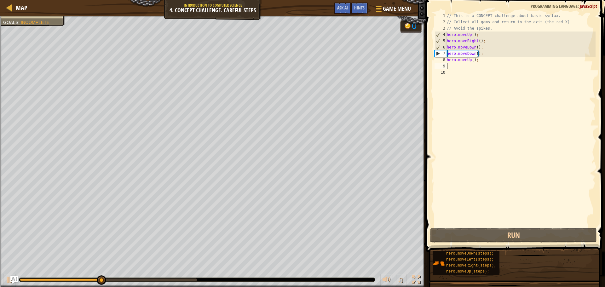
click at [454, 67] on div "// This is a CONCEPT challenge about basic syntax. // Collect all gems and retu…" at bounding box center [521, 126] width 150 height 227
type textarea "h"
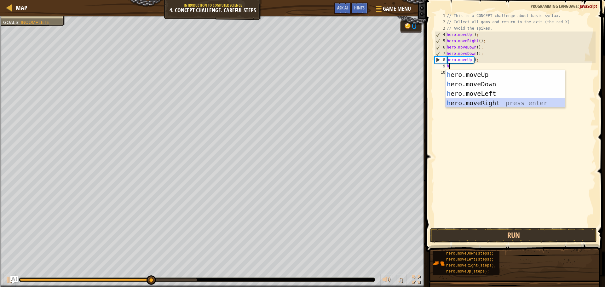
click at [463, 106] on div "h ero.moveUp press enter h ero.moveDown press enter h ero.moveLeft press enter …" at bounding box center [505, 98] width 119 height 57
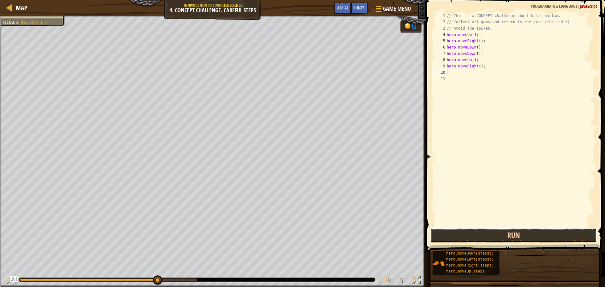
drag, startPoint x: 509, startPoint y: 238, endPoint x: 509, endPoint y: 234, distance: 4.1
click at [509, 237] on button "Run" at bounding box center [513, 235] width 167 height 15
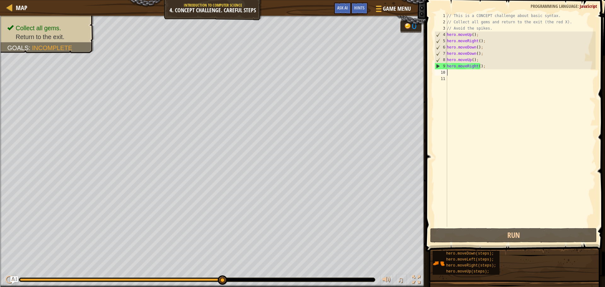
click at [459, 76] on div "// This is a CONCEPT challenge about basic syntax. // Collect all gems and retu…" at bounding box center [521, 126] width 150 height 227
click at [458, 73] on div "// This is a CONCEPT challenge about basic syntax. // Collect all gems and retu…" at bounding box center [521, 126] width 150 height 227
type textarea "h"
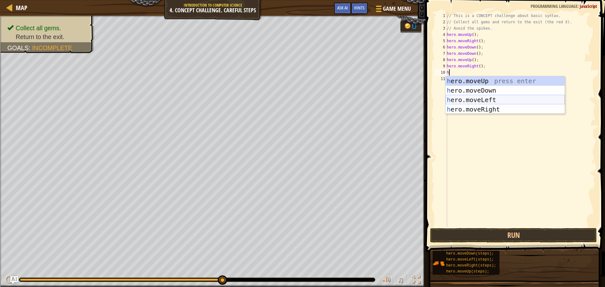
click at [464, 97] on div "h ero.moveUp press enter h ero.moveDown press enter h ero.moveLeft press enter …" at bounding box center [505, 104] width 119 height 57
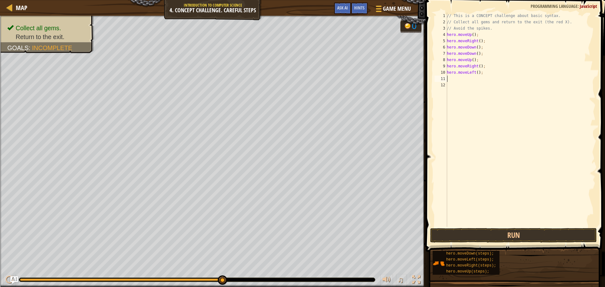
type textarea "h"
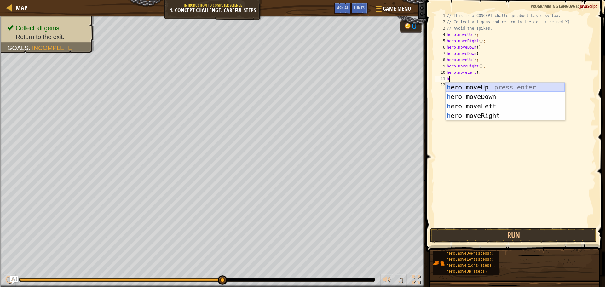
click at [486, 87] on div "h ero.moveUp press enter h ero.moveDown press enter h ero.moveLeft press enter …" at bounding box center [505, 111] width 119 height 57
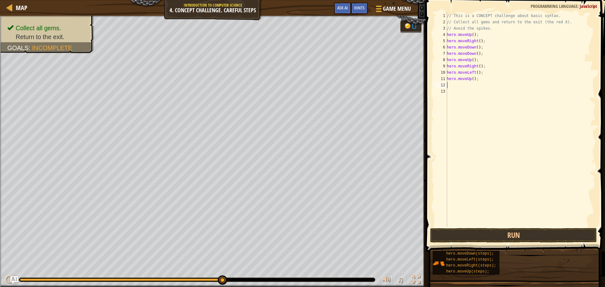
type textarea "h"
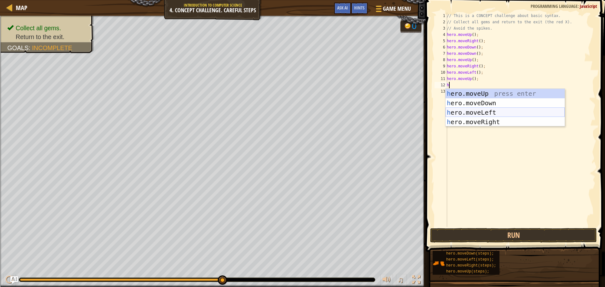
click at [482, 112] on div "h ero.moveUp press enter h ero.moveDown press enter h ero.moveLeft press enter …" at bounding box center [505, 117] width 119 height 57
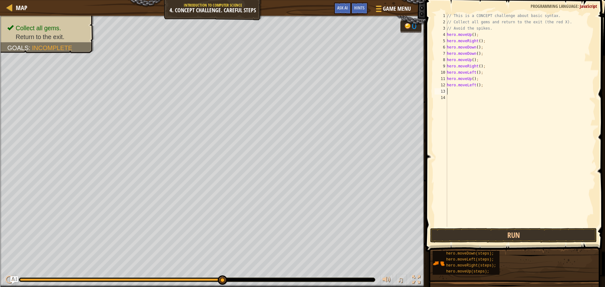
type textarea "h"
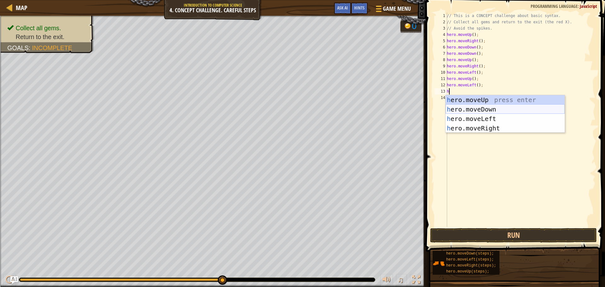
click at [472, 106] on div "h ero.moveUp press enter h ero.moveDown press enter h ero.moveLeft press enter …" at bounding box center [505, 123] width 119 height 57
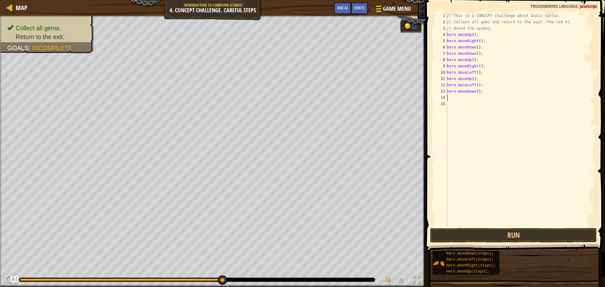
type textarea "h"
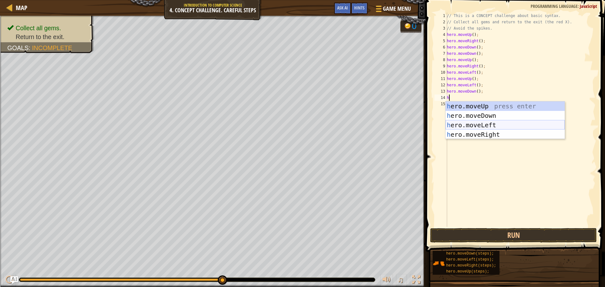
click at [471, 121] on div "h ero.moveUp press enter h ero.moveDown press enter h ero.moveLeft press enter …" at bounding box center [505, 130] width 119 height 57
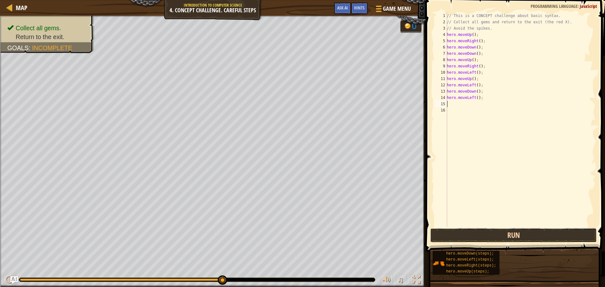
click at [463, 233] on button "Run" at bounding box center [513, 235] width 167 height 15
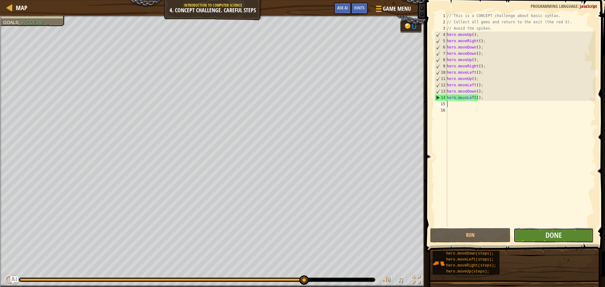
click at [565, 234] on button "Done" at bounding box center [554, 235] width 80 height 15
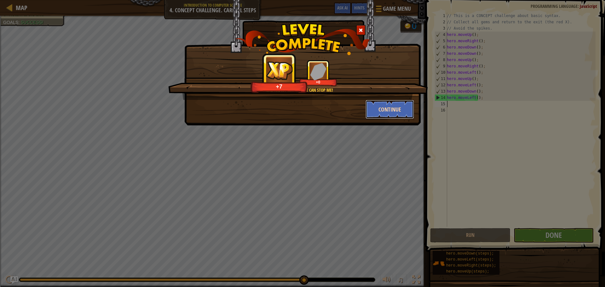
click at [392, 112] on button "Continue" at bounding box center [390, 109] width 49 height 19
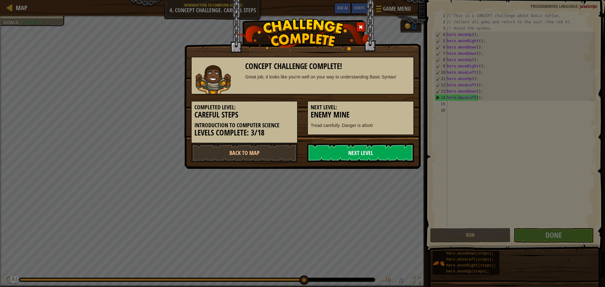
click at [356, 150] on link "Next Level" at bounding box center [360, 152] width 107 height 19
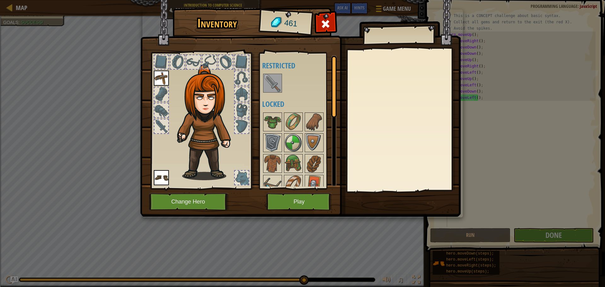
click at [270, 83] on img at bounding box center [273, 83] width 18 height 18
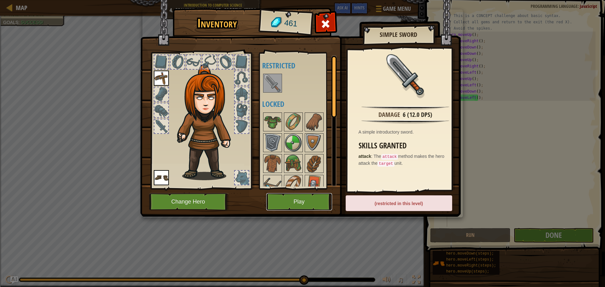
click at [288, 200] on button "Play" at bounding box center [299, 201] width 66 height 17
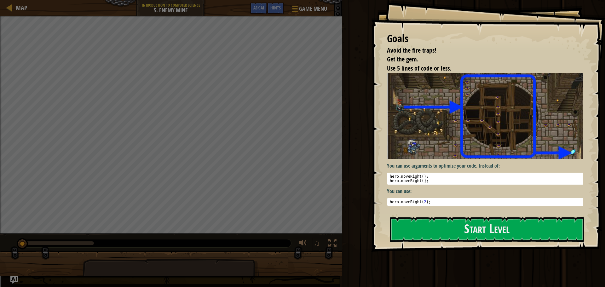
drag, startPoint x: 469, startPoint y: 228, endPoint x: 458, endPoint y: 212, distance: 19.4
click at [470, 227] on button "Start Level" at bounding box center [487, 229] width 195 height 25
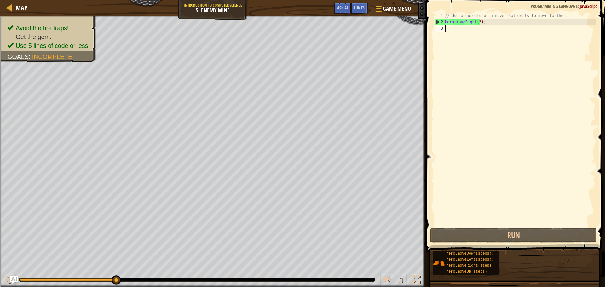
type textarea "h"
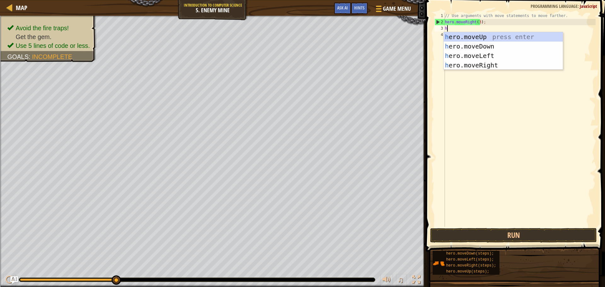
scroll to position [3, 0]
click at [488, 62] on div "h ero.moveUp press enter h ero.moveDown press enter h ero.moveLeft press enter …" at bounding box center [503, 60] width 119 height 57
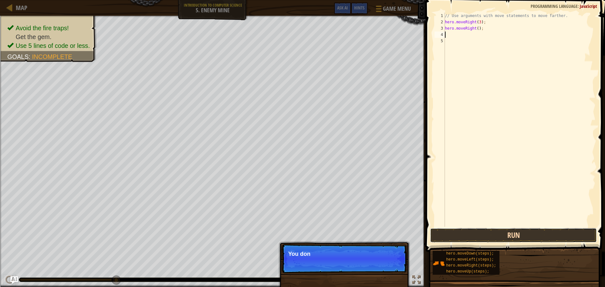
click at [517, 231] on button "Run" at bounding box center [513, 235] width 167 height 15
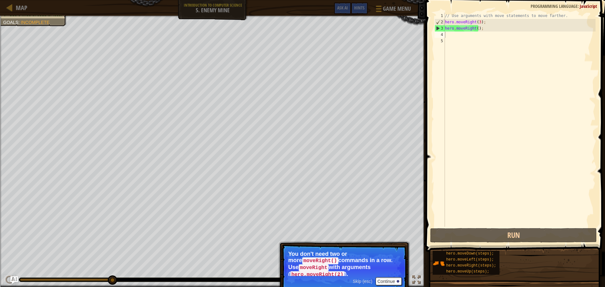
click at [68, 49] on div "Avoid the fire traps! Get the gem. Use 5 lines of code or less. Goals : Incompl…" at bounding box center [213, 151] width 426 height 271
click at [387, 272] on p "Skip (esc) Continue You don't need two or more moveRight() commands in a row. U…" at bounding box center [344, 268] width 125 height 48
click at [389, 277] on button "Continue" at bounding box center [389, 281] width 26 height 8
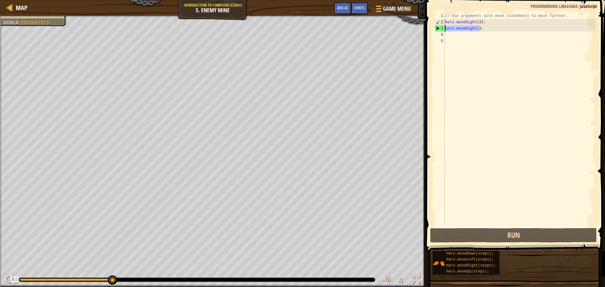
drag, startPoint x: 481, startPoint y: 28, endPoint x: 445, endPoint y: 30, distance: 36.6
click at [445, 30] on div "1 2 3 4 5 // Use arguments with move statements to move farther. hero . moveRig…" at bounding box center [515, 120] width 162 height 214
type textarea "hero.moveRight();"
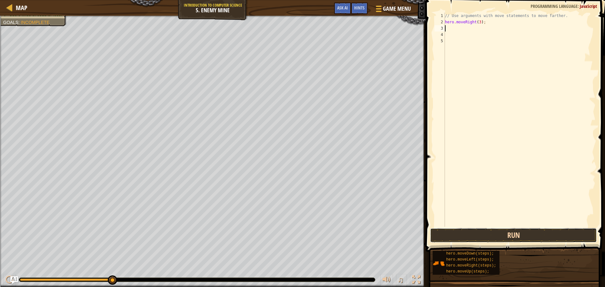
click at [504, 236] on button "Run" at bounding box center [513, 235] width 167 height 15
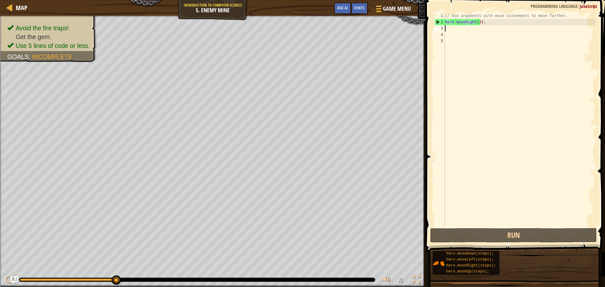
type textarea "h"
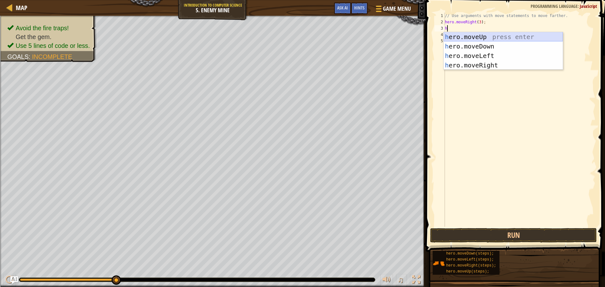
click at [462, 38] on div "h ero.moveUp press enter h ero.moveDown press enter h ero.moveLeft press enter …" at bounding box center [503, 60] width 119 height 57
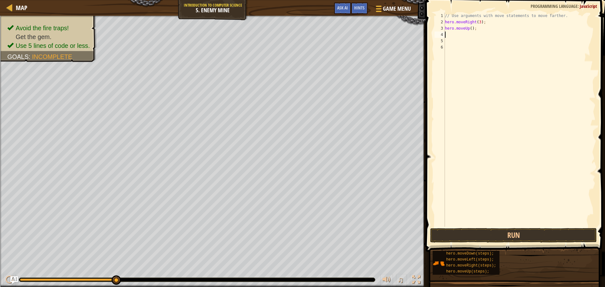
type textarea "h"
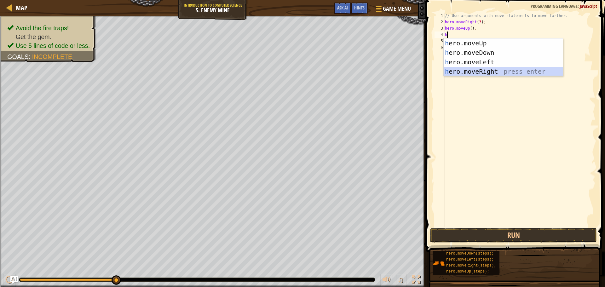
click at [464, 74] on div "h ero.moveUp press enter h ero.moveDown press enter h ero.moveLeft press enter …" at bounding box center [503, 66] width 119 height 57
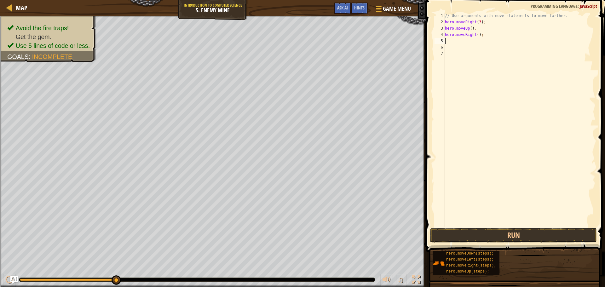
type textarea "h"
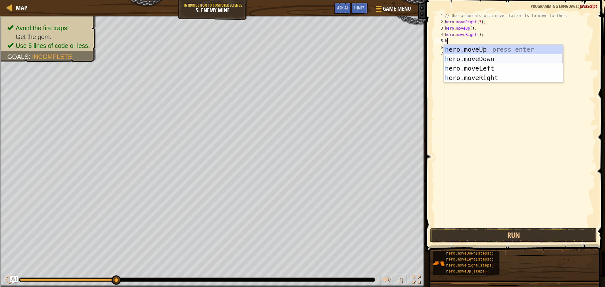
click at [468, 57] on div "h ero.moveUp press enter h ero.moveDown press enter h ero.moveLeft press enter …" at bounding box center [503, 73] width 119 height 57
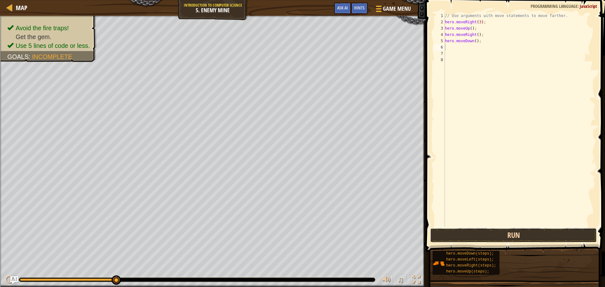
click at [506, 230] on button "Run" at bounding box center [513, 235] width 167 height 15
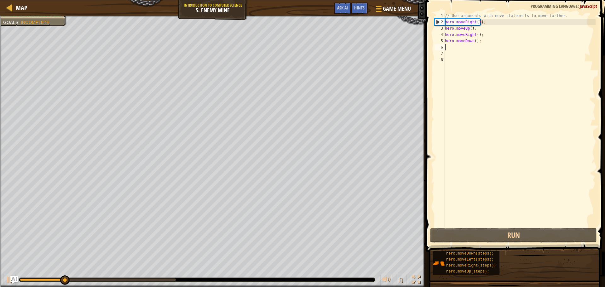
type textarea "h"
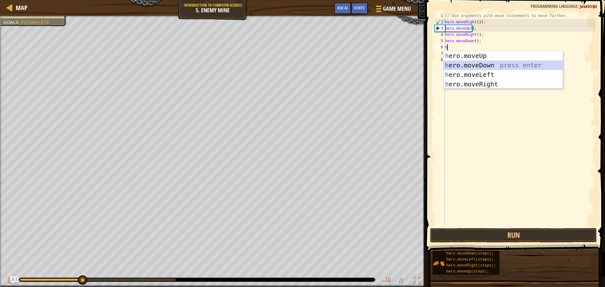
click at [461, 65] on div "h ero.moveUp press enter h ero.moveDown press enter h ero.moveLeft press enter …" at bounding box center [503, 79] width 119 height 57
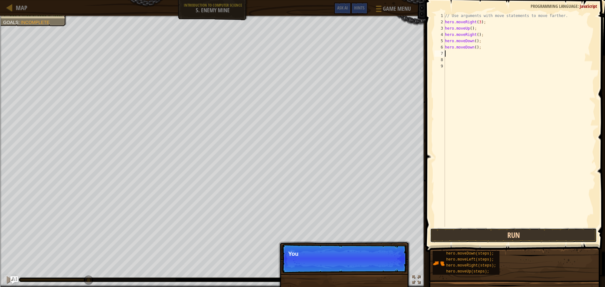
click at [529, 232] on button "Run" at bounding box center [513, 235] width 167 height 15
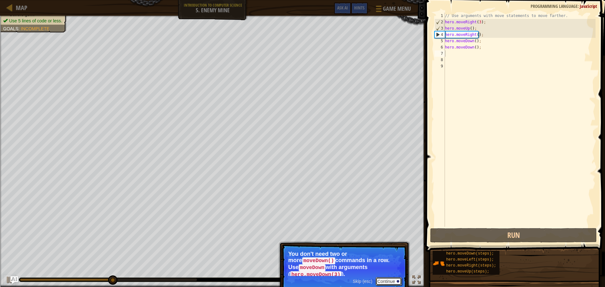
click at [379, 277] on button "Continue" at bounding box center [389, 281] width 26 height 8
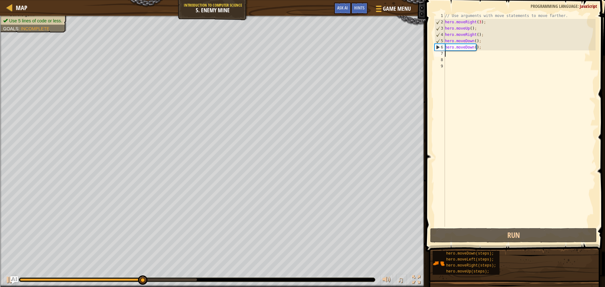
type textarea "h"
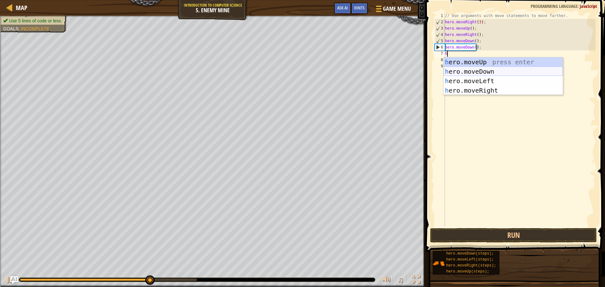
click at [479, 72] on div "h ero.moveUp press enter h ero.moveDown press enter h ero.moveLeft press enter …" at bounding box center [503, 85] width 119 height 57
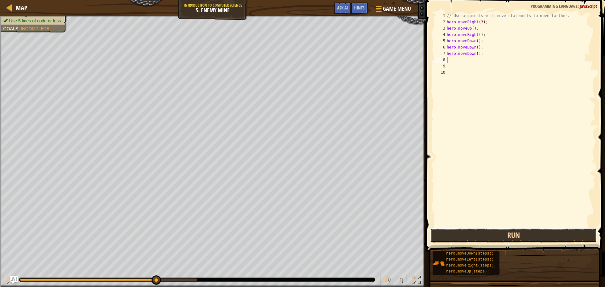
click at [544, 233] on button "Run" at bounding box center [513, 235] width 167 height 15
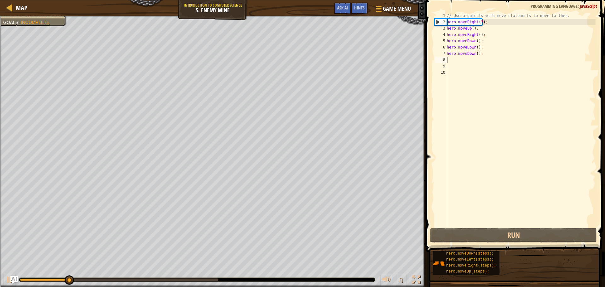
type textarea "h"
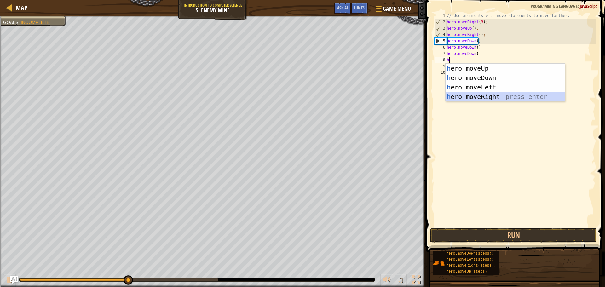
click at [472, 96] on div "h ero.moveUp press enter h ero.moveDown press enter h ero.moveLeft press enter …" at bounding box center [505, 92] width 119 height 57
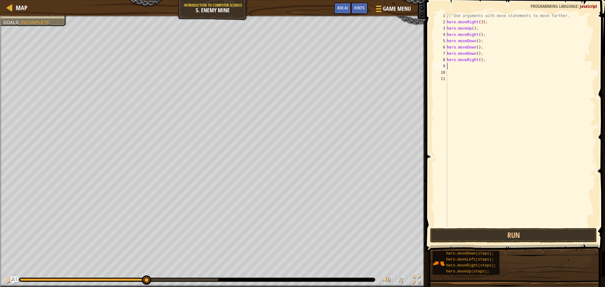
click at [478, 60] on div "// Use arguments with move statements to move farther. hero . moveRight ( 3 ) ;…" at bounding box center [521, 126] width 150 height 227
click at [527, 236] on button "Run" at bounding box center [513, 235] width 167 height 15
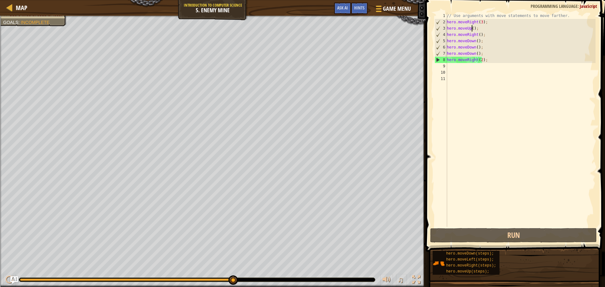
click at [472, 28] on div "// Use arguments with move statements to move farther. hero . moveRight ( 3 ) ;…" at bounding box center [521, 126] width 150 height 227
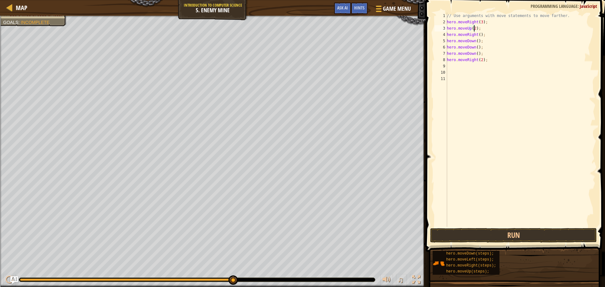
click at [476, 41] on div "// Use arguments with move statements to move farther. hero . moveRight ( 3 ) ;…" at bounding box center [521, 126] width 150 height 227
type textarea "hero.moveDown(3);"
click at [475, 86] on div "// Use arguments with move statements to move farther. hero . moveRight ( 3 ) ;…" at bounding box center [521, 126] width 150 height 227
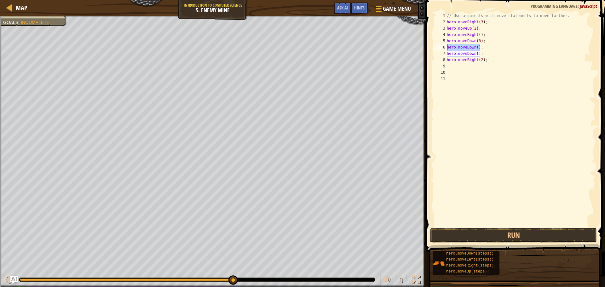
drag, startPoint x: 481, startPoint y: 46, endPoint x: 446, endPoint y: 47, distance: 35.6
click at [446, 47] on div "1 2 3 4 5 6 7 8 9 10 11 // Use arguments with move statements to move farther. …" at bounding box center [515, 120] width 162 height 214
type textarea "hero.moveDown();"
drag, startPoint x: 483, startPoint y: 53, endPoint x: 447, endPoint y: 55, distance: 36.0
click at [447, 55] on div "1 2 3 4 5 6 7 8 9 10 11 // Use arguments with move statements to move farther. …" at bounding box center [515, 120] width 162 height 214
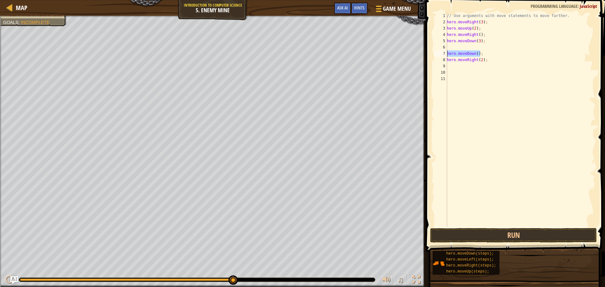
type textarea "hero.moveDown();"
drag, startPoint x: 483, startPoint y: 36, endPoint x: 446, endPoint y: 35, distance: 37.2
click at [446, 35] on div "1 2 3 4 5 6 7 8 9 10 11 // Use arguments with move statements to move farther. …" at bounding box center [515, 120] width 162 height 214
type textarea "hero.moveRight();"
click at [546, 233] on button "Run" at bounding box center [513, 235] width 167 height 15
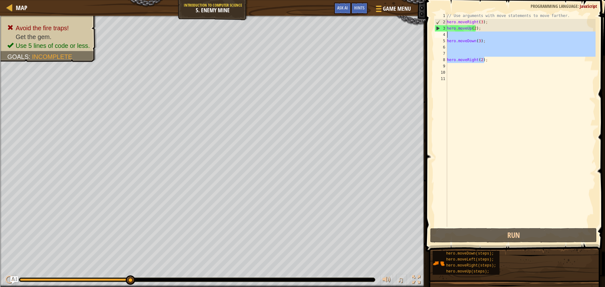
drag, startPoint x: 503, startPoint y: 60, endPoint x: 449, endPoint y: 36, distance: 58.5
click at [449, 36] on div "// Use arguments with move statements to move farther. hero . moveRight ( 3 ) ;…" at bounding box center [521, 126] width 150 height 227
type textarea "hero.moveDown(3);"
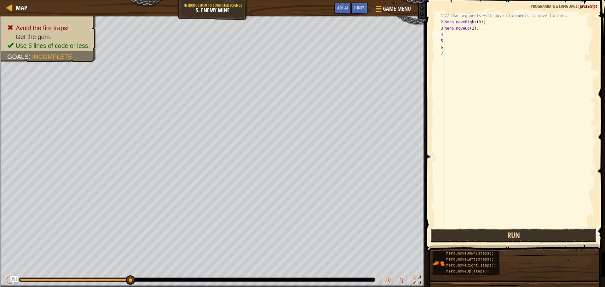
click at [507, 233] on button "Run" at bounding box center [513, 235] width 167 height 15
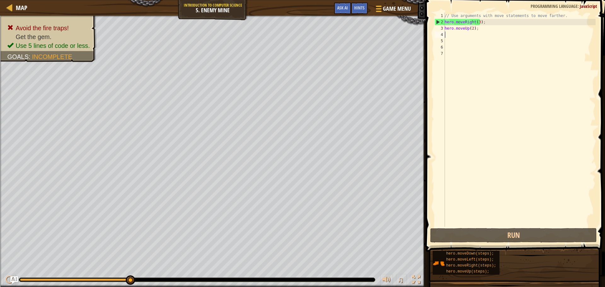
drag, startPoint x: 491, startPoint y: 32, endPoint x: 477, endPoint y: 31, distance: 14.2
click at [463, 32] on div "// Use arguments with move statements to move farther. hero . moveRight ( 3 ) ;…" at bounding box center [520, 126] width 152 height 227
drag, startPoint x: 486, startPoint y: 27, endPoint x: 446, endPoint y: 29, distance: 40.4
click at [446, 29] on div "// Use arguments with move statements to move farther. hero . moveRight ( 3 ) ;…" at bounding box center [520, 126] width 152 height 227
type textarea "h"
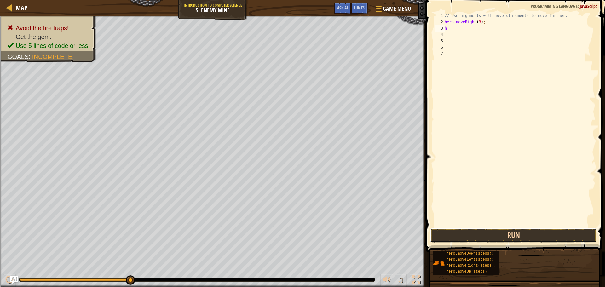
click at [471, 237] on button "Run" at bounding box center [513, 235] width 167 height 15
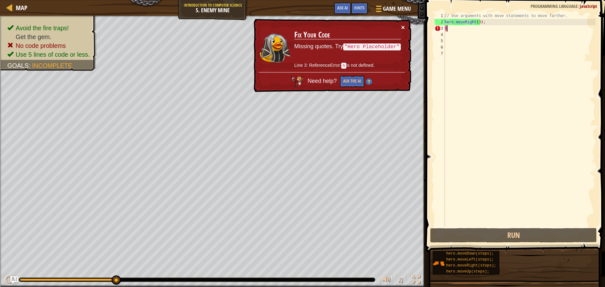
click at [404, 28] on button "×" at bounding box center [403, 27] width 4 height 7
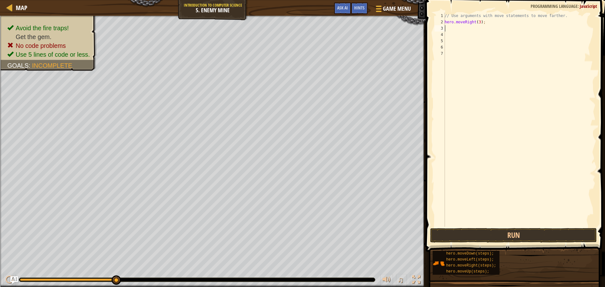
type textarea "h"
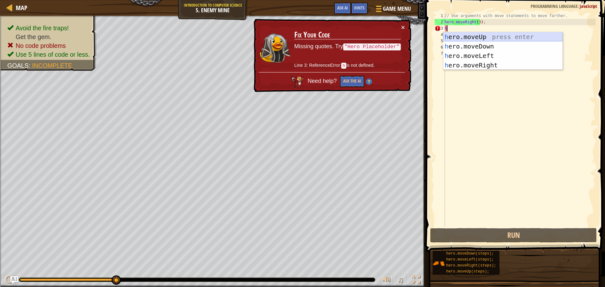
click at [476, 38] on div "h ero.moveUp press enter h ero.moveDown press enter h ero.moveLeft press enter …" at bounding box center [503, 60] width 119 height 57
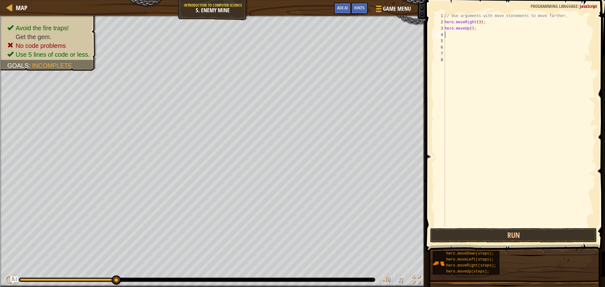
type textarea "h"
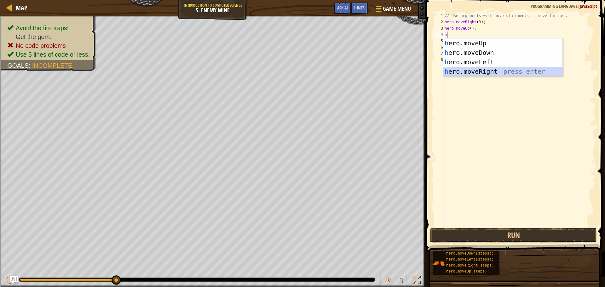
click at [453, 69] on div "h ero.moveUp press enter h ero.moveDown press enter h ero.moveLeft press enter …" at bounding box center [503, 66] width 119 height 57
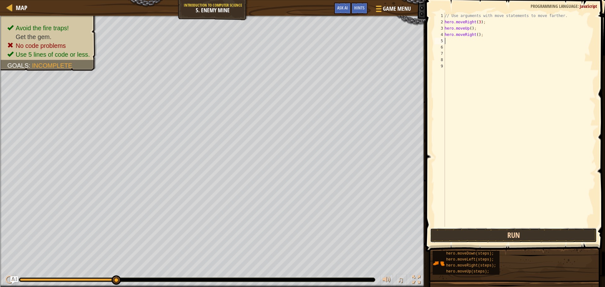
click at [503, 231] on button "Run" at bounding box center [513, 235] width 167 height 15
